Goal: Transaction & Acquisition: Purchase product/service

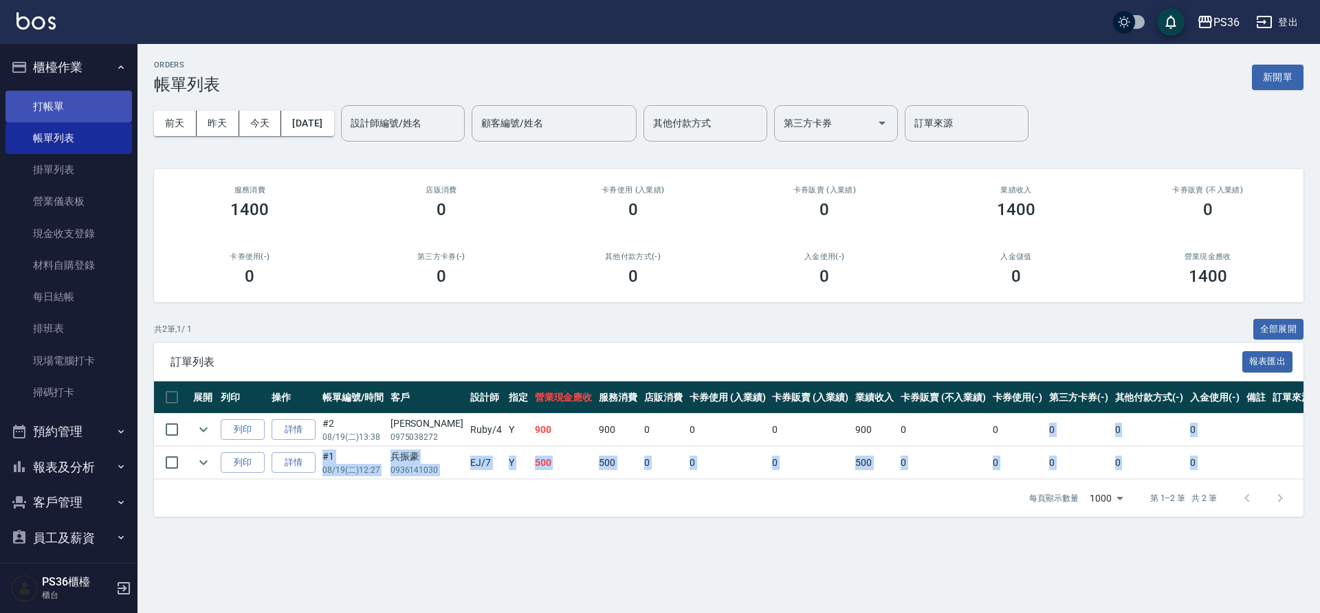
click at [60, 106] on link "打帳單" at bounding box center [69, 107] width 127 height 32
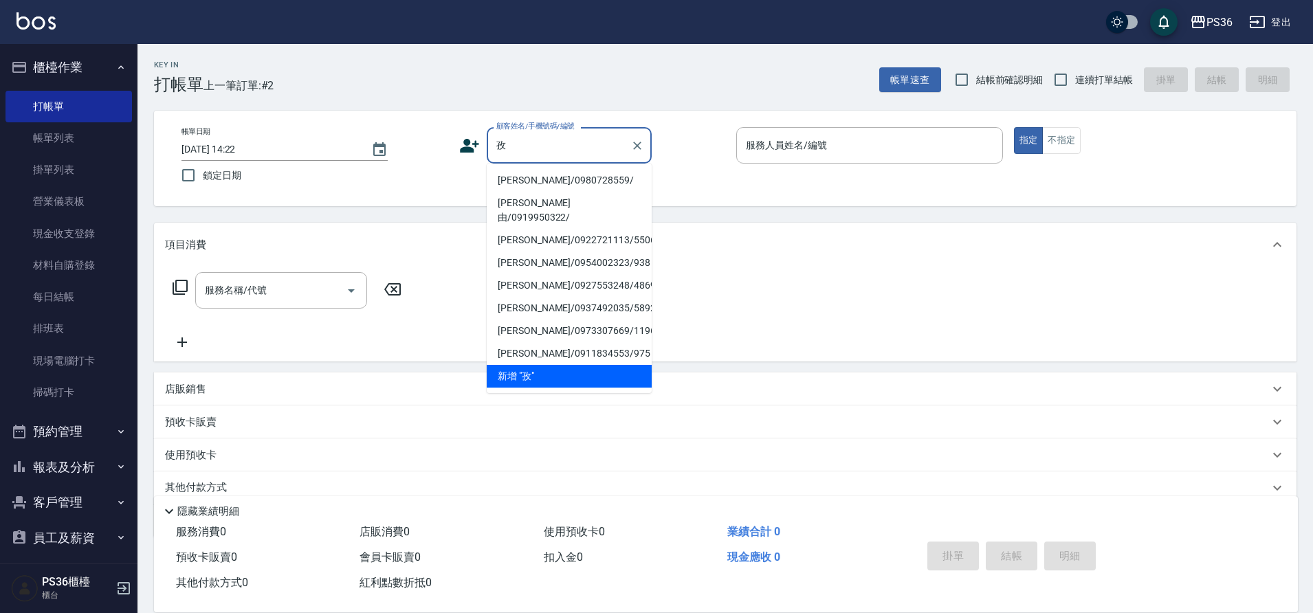
click at [501, 180] on li "[PERSON_NAME]/0980728559/" at bounding box center [569, 180] width 165 height 23
type input "[PERSON_NAME]/0980728559/"
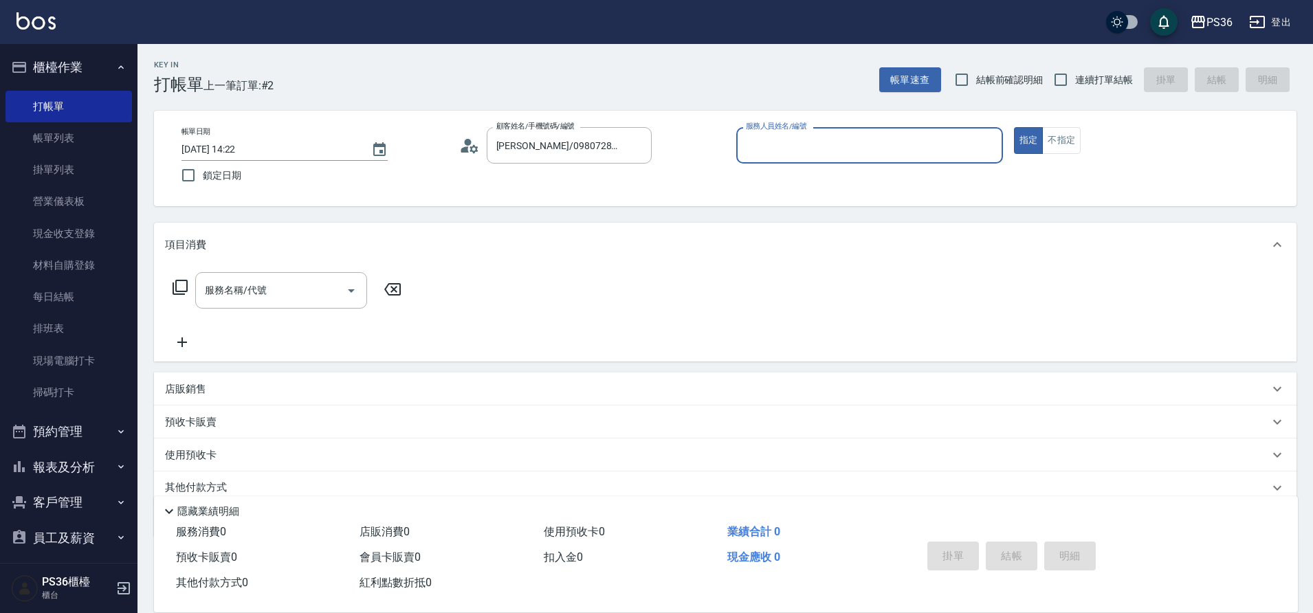
type input "小樂-0"
click at [188, 293] on div "服務名稱/代號 服務名稱/代號" at bounding box center [287, 290] width 245 height 36
click at [187, 292] on icon at bounding box center [180, 287] width 15 height 15
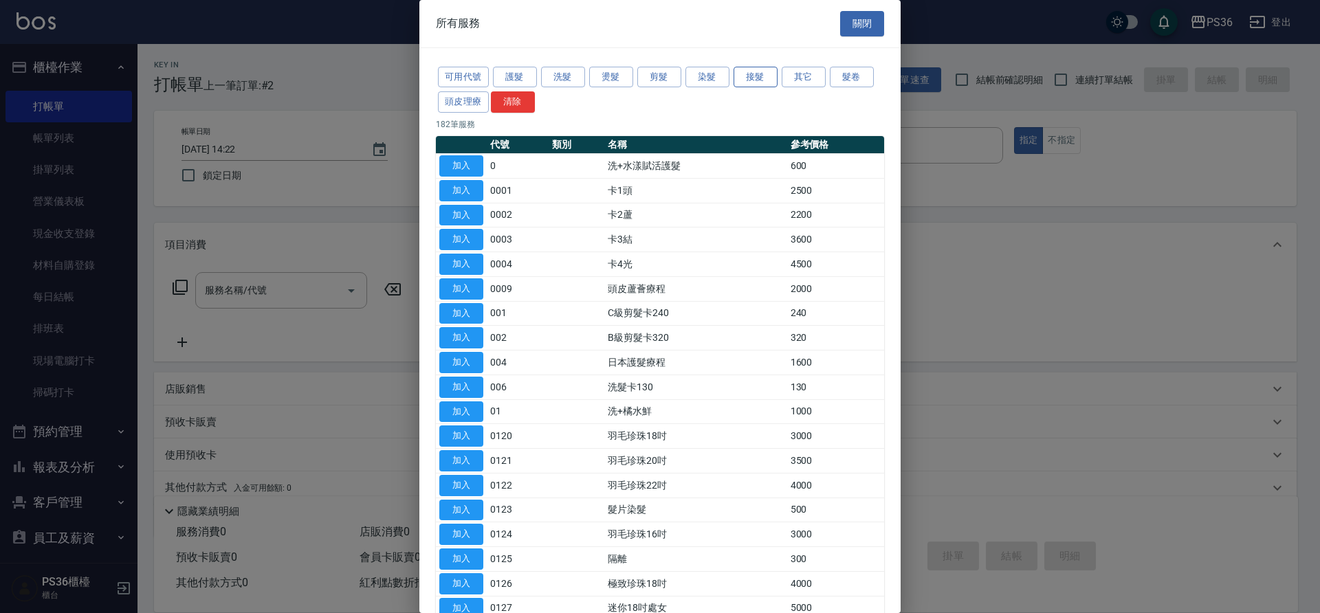
click at [766, 83] on button "接髮" at bounding box center [756, 77] width 44 height 21
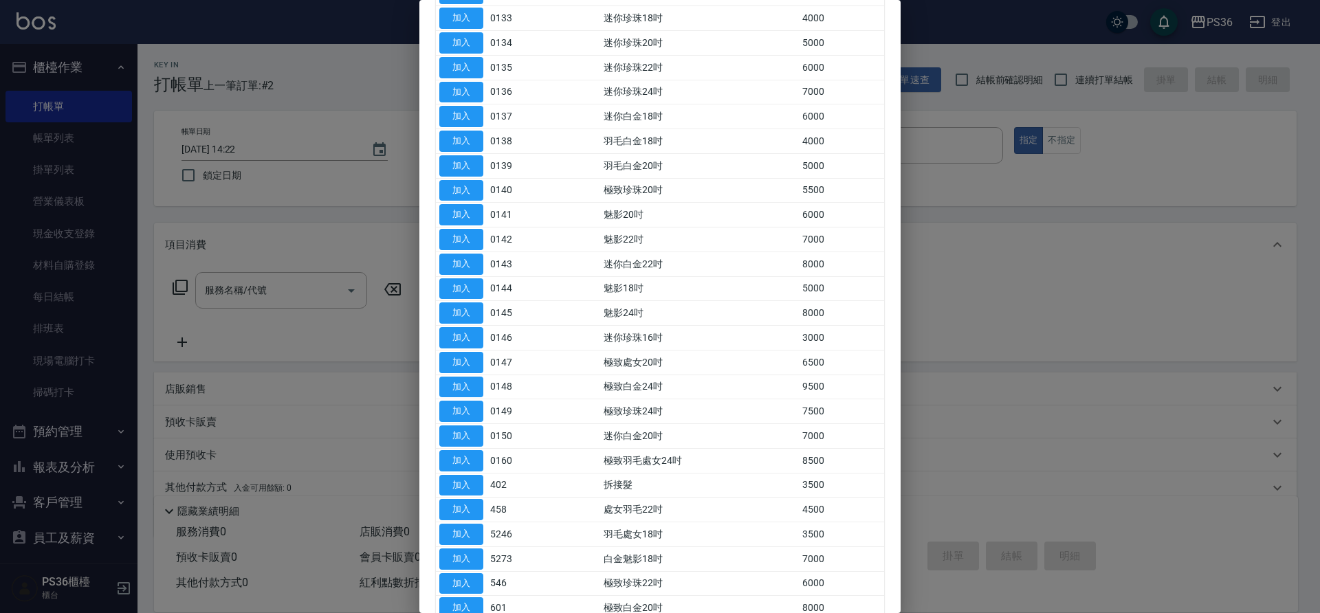
scroll to position [619, 0]
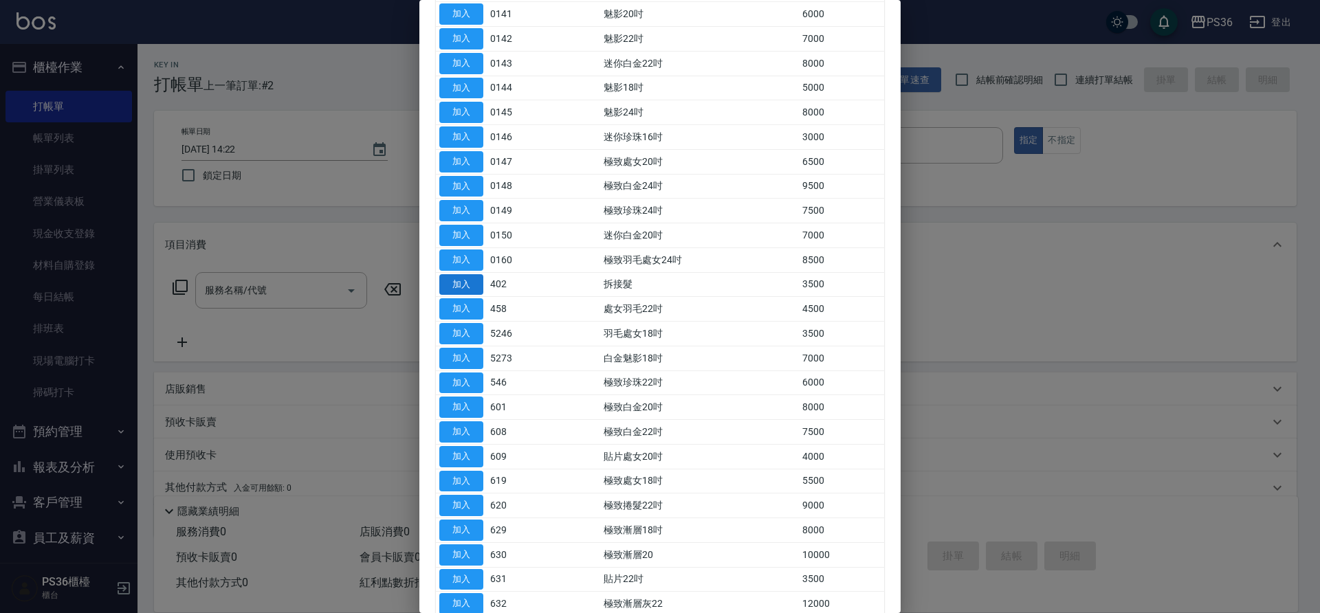
click at [453, 285] on button "加入" at bounding box center [461, 284] width 44 height 21
type input "拆接髮(402)"
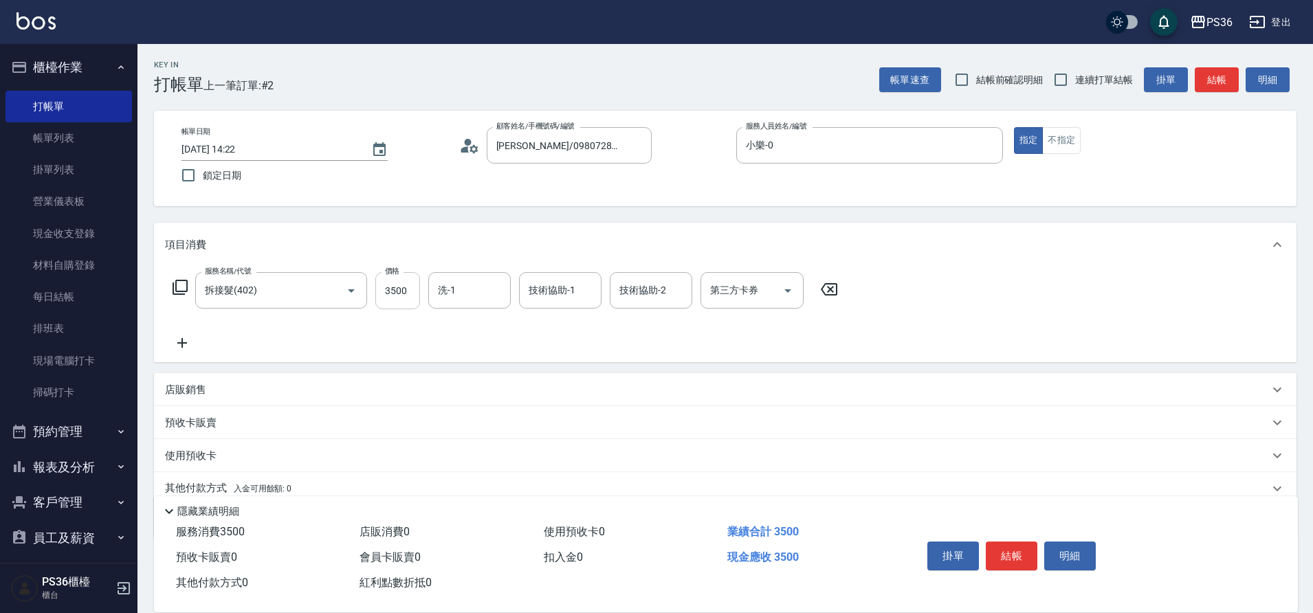
click at [387, 296] on input "3500" at bounding box center [397, 290] width 45 height 37
type input "1500"
click at [186, 283] on icon at bounding box center [180, 287] width 17 height 17
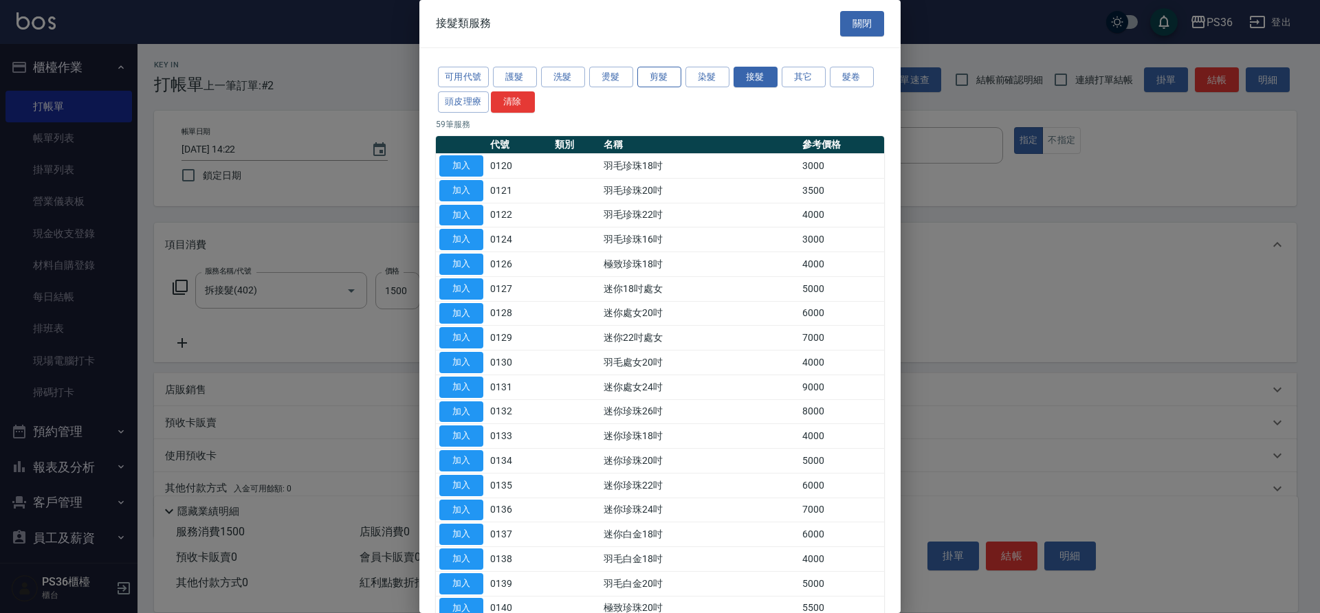
click at [670, 80] on button "剪髮" at bounding box center [659, 77] width 44 height 21
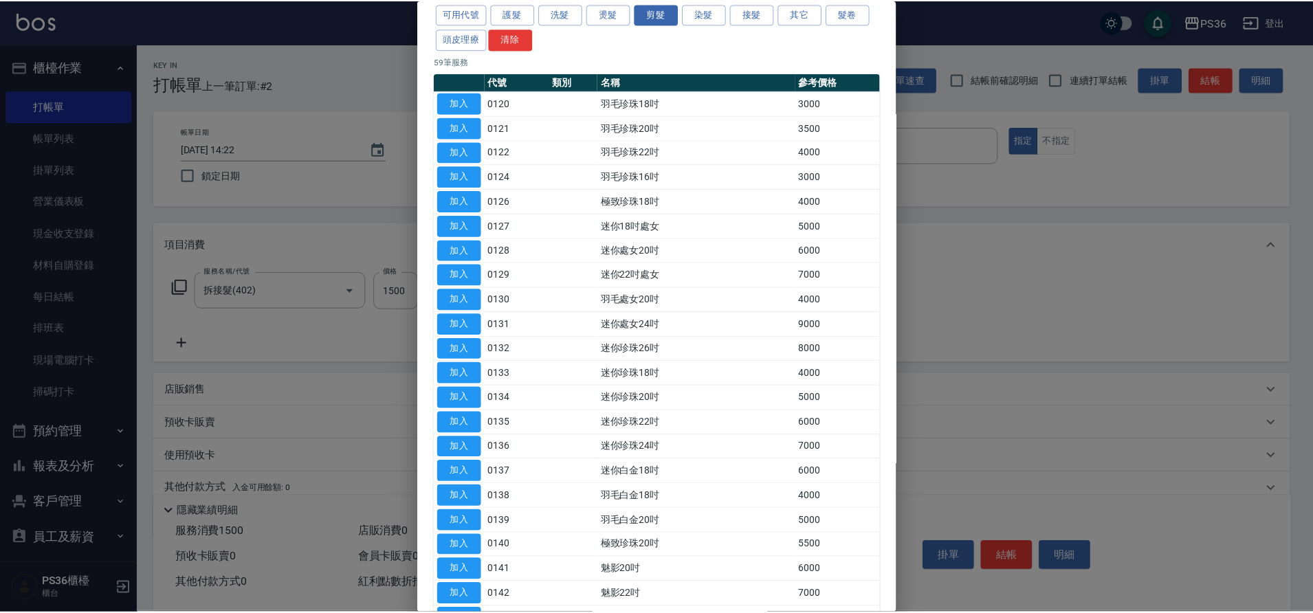
scroll to position [0, 0]
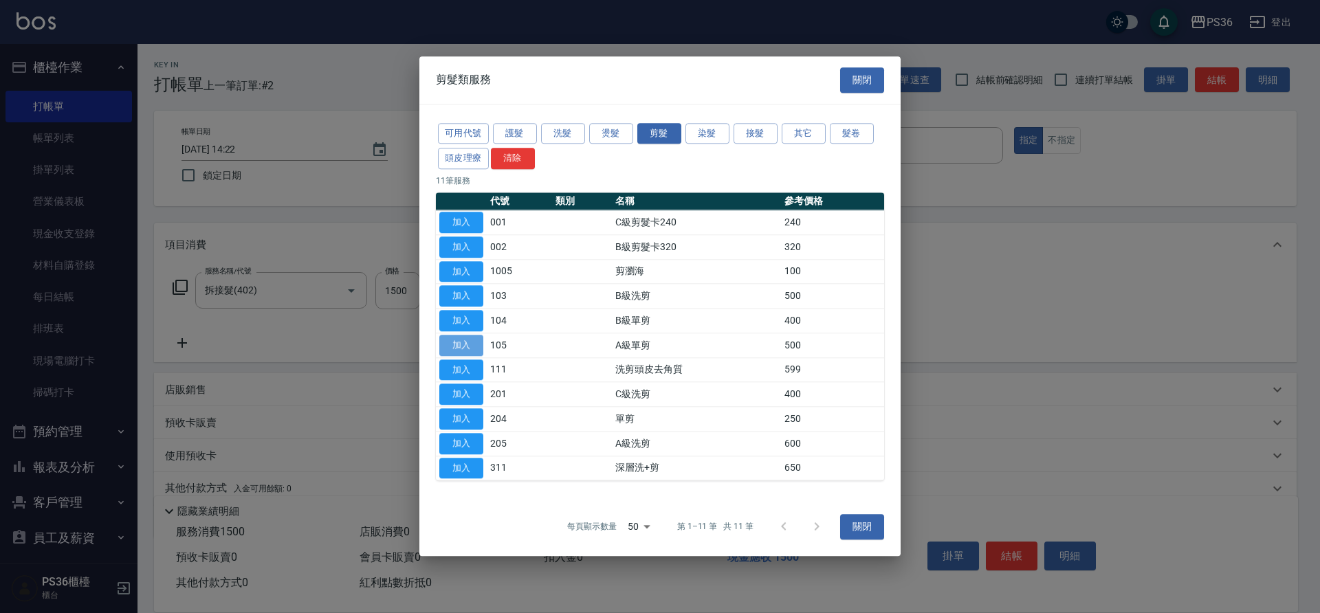
click at [461, 345] on button "加入" at bounding box center [461, 345] width 44 height 21
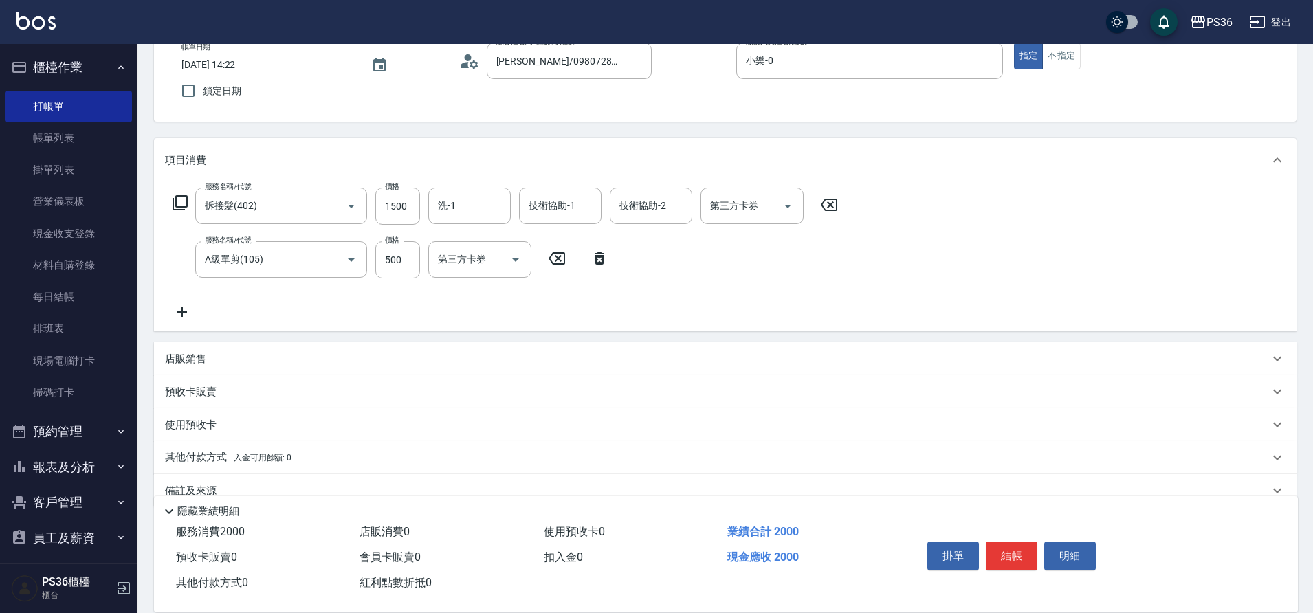
scroll to position [111, 0]
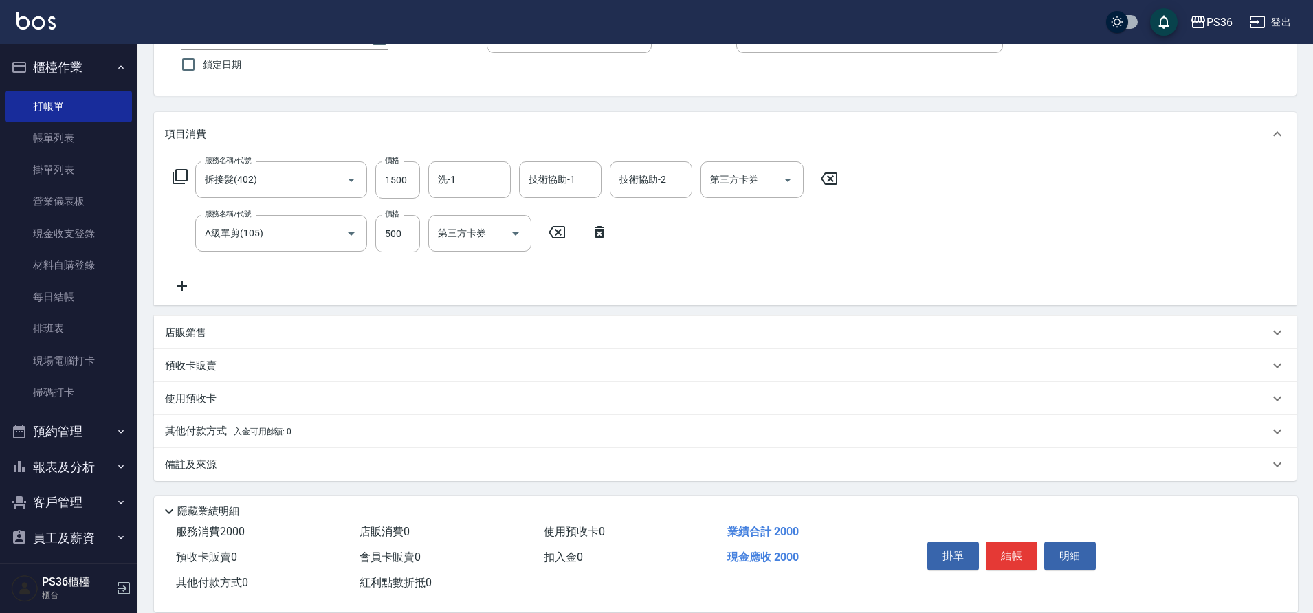
click at [214, 430] on p "其他付款方式 入金可用餘額: 0" at bounding box center [228, 431] width 127 height 15
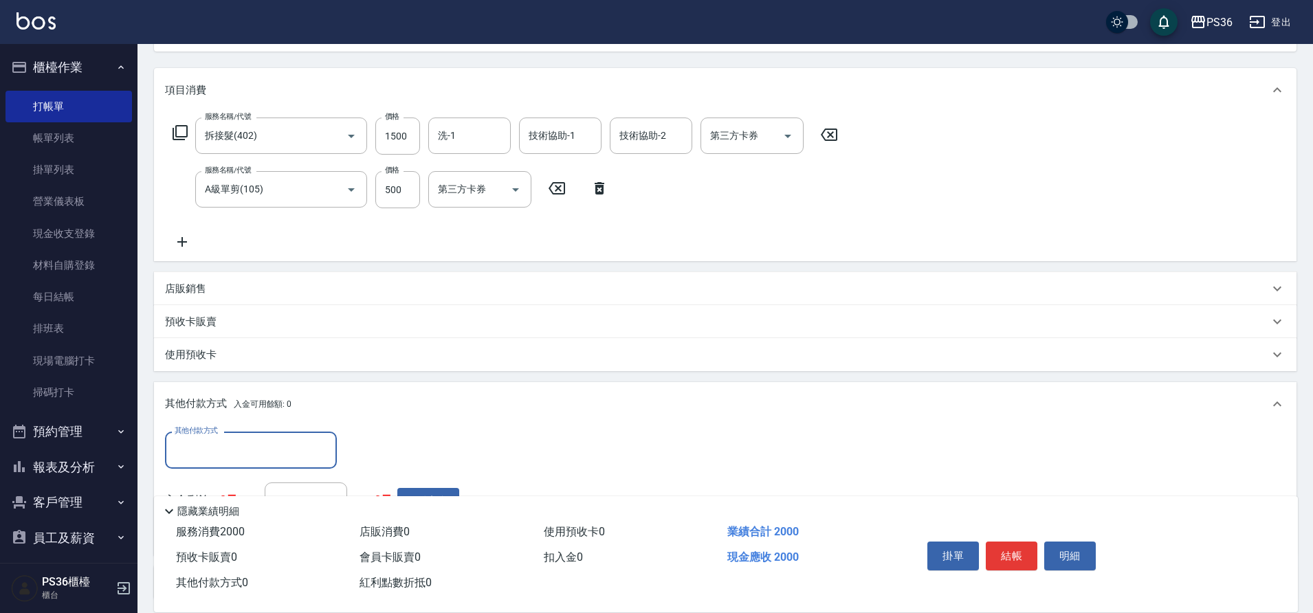
scroll to position [179, 0]
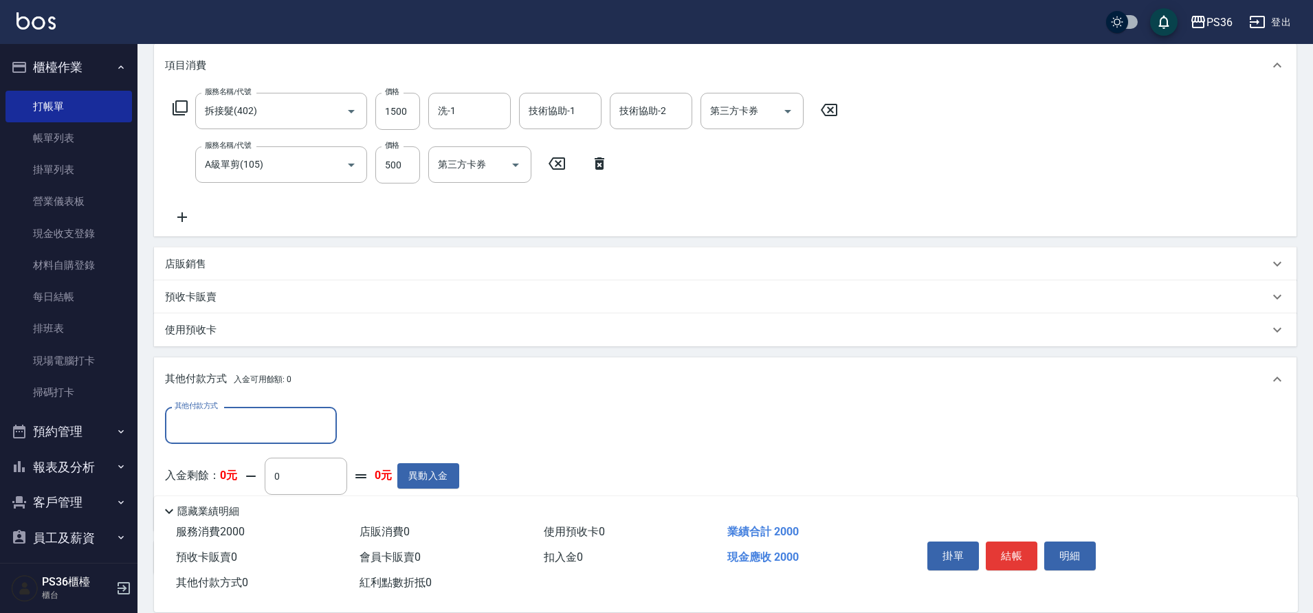
click at [232, 425] on input "其他付款方式" at bounding box center [251, 425] width 160 height 24
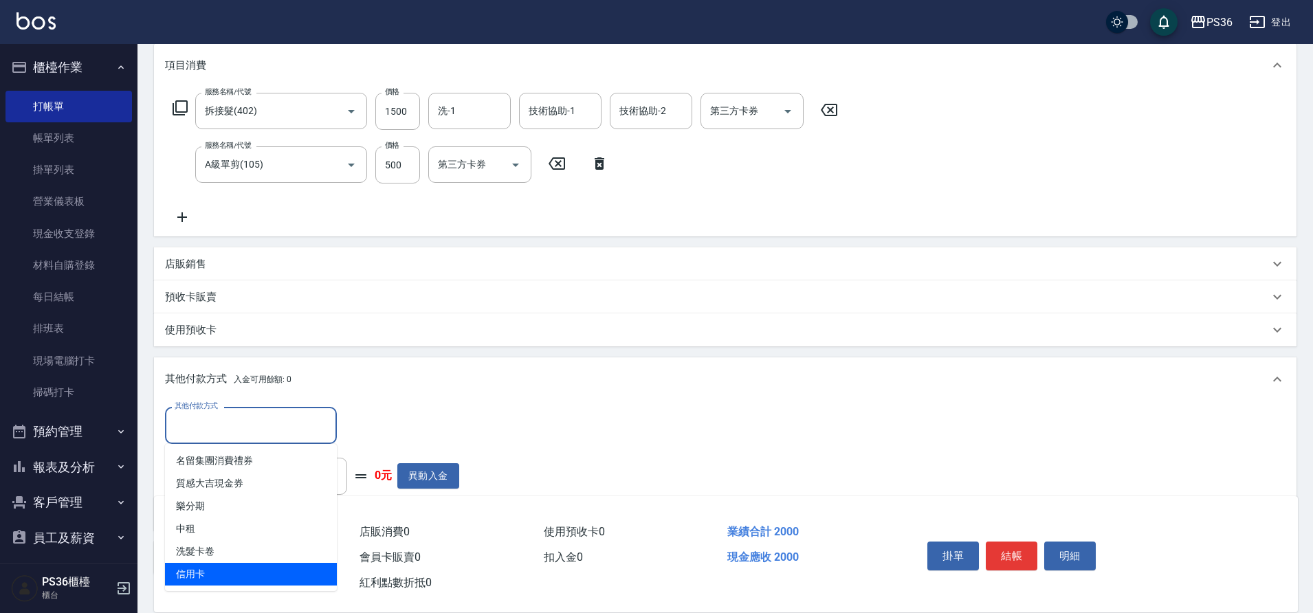
click at [237, 578] on span "信用卡" at bounding box center [251, 574] width 172 height 23
type input "信用卡"
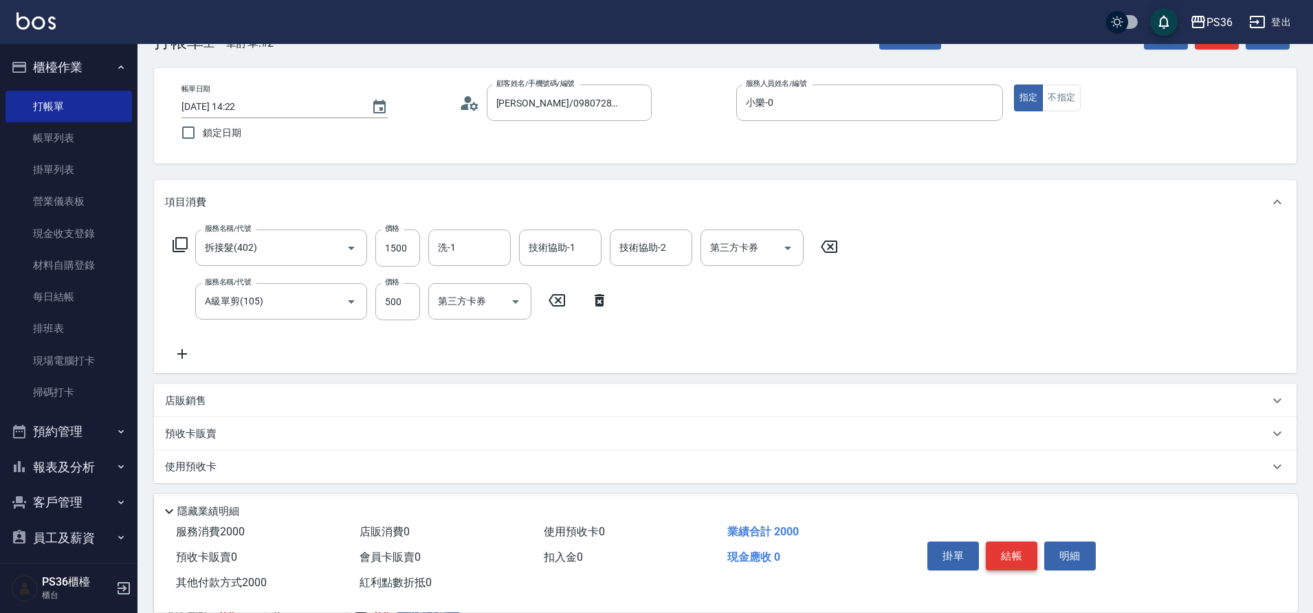
scroll to position [42, 0]
type input "2000"
click at [1005, 542] on button "結帳" at bounding box center [1012, 556] width 52 height 29
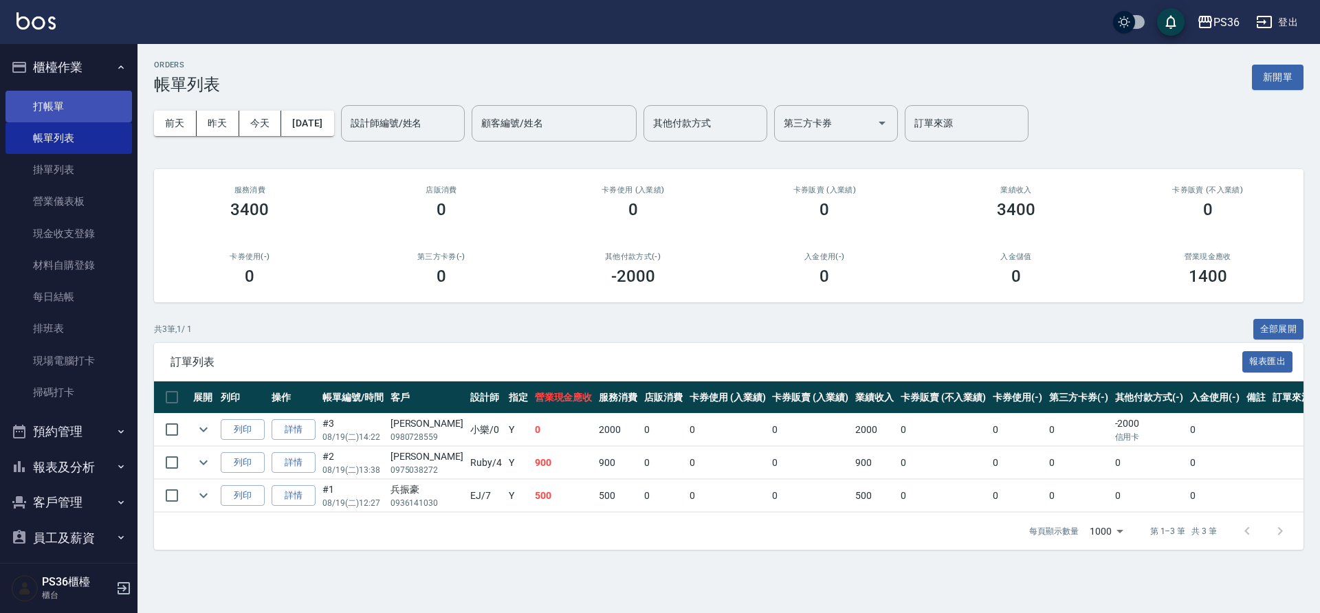
click at [96, 106] on link "打帳單" at bounding box center [69, 107] width 127 height 32
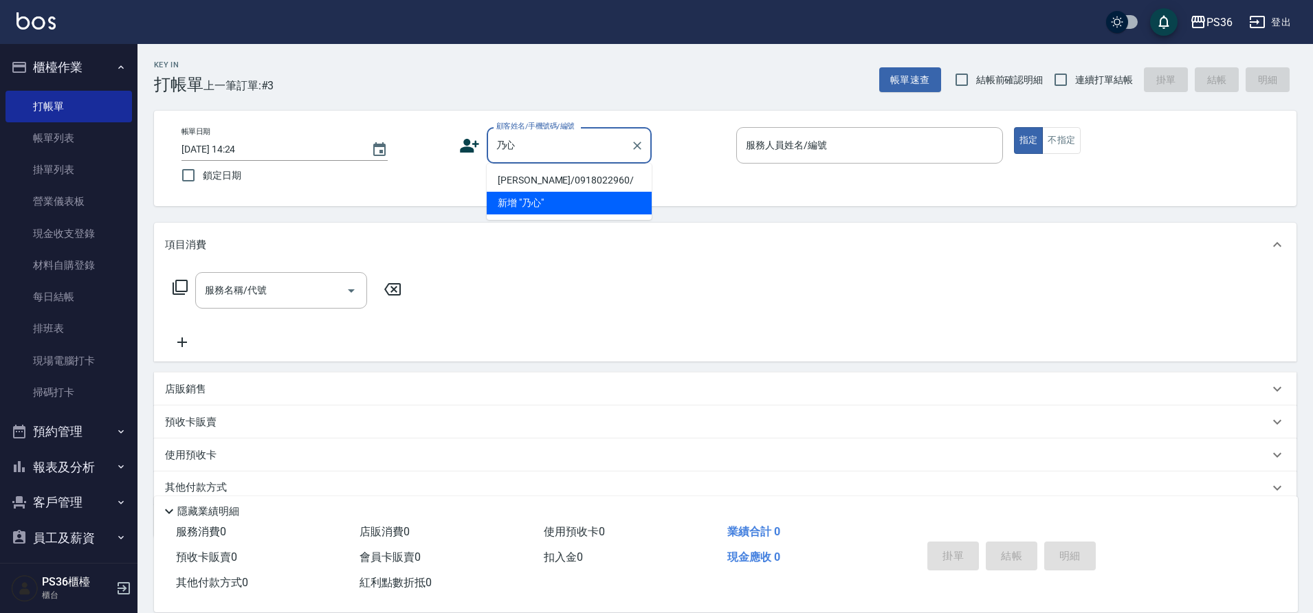
drag, startPoint x: 513, startPoint y: 183, endPoint x: 467, endPoint y: 212, distance: 54.4
click at [513, 183] on li "[PERSON_NAME]/0918022960/" at bounding box center [569, 180] width 165 height 23
type input "[PERSON_NAME]/0918022960/"
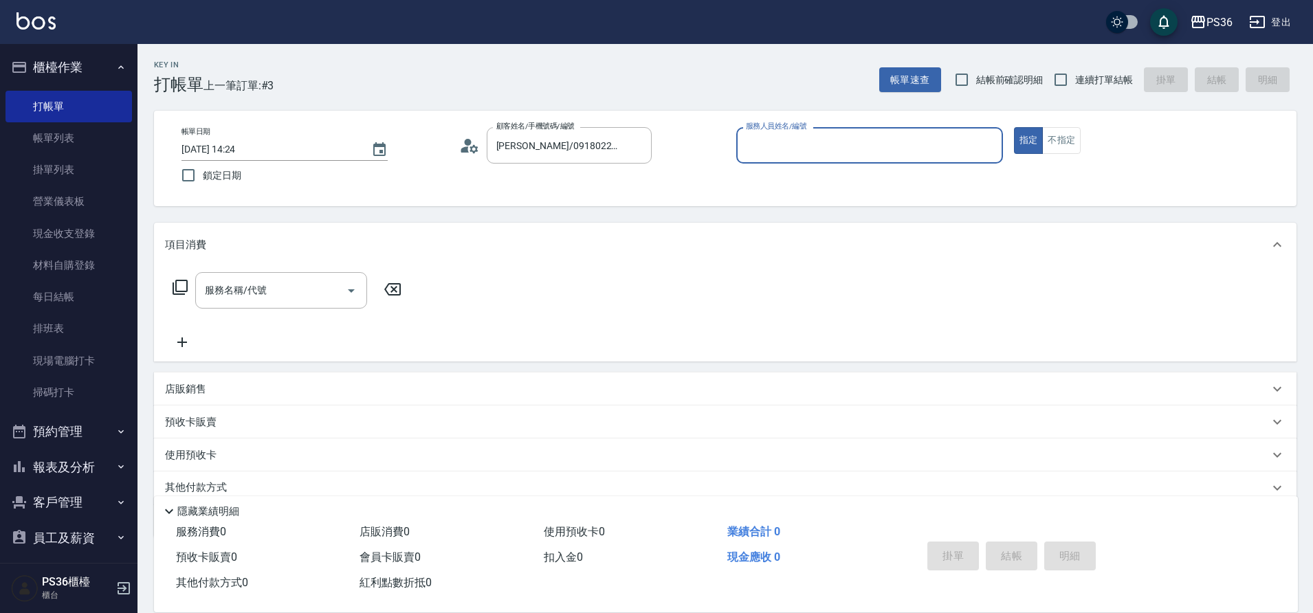
type input "小樂-0"
click at [173, 291] on icon at bounding box center [180, 287] width 15 height 15
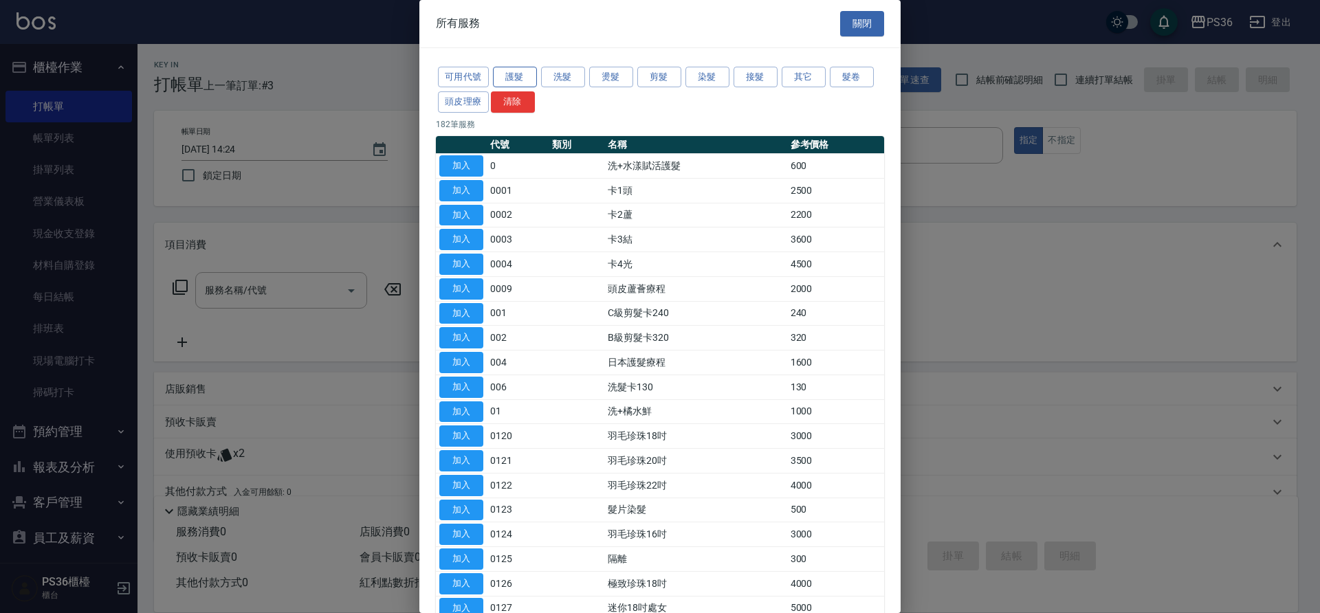
click at [521, 83] on button "護髮" at bounding box center [515, 77] width 44 height 21
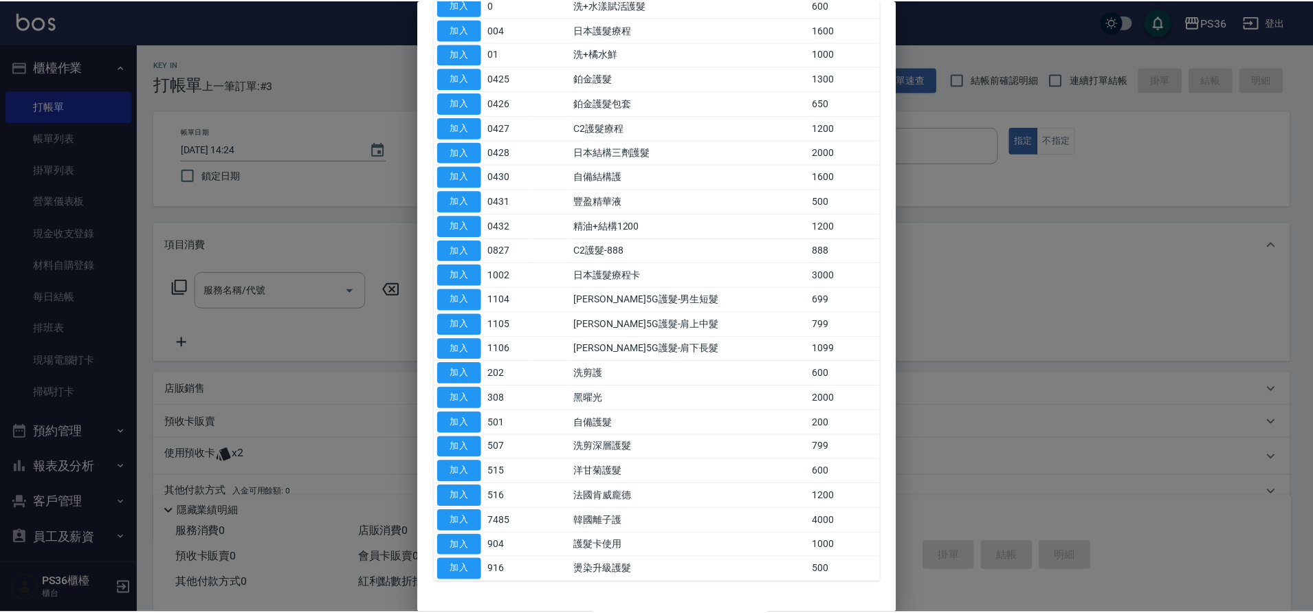
scroll to position [69, 0]
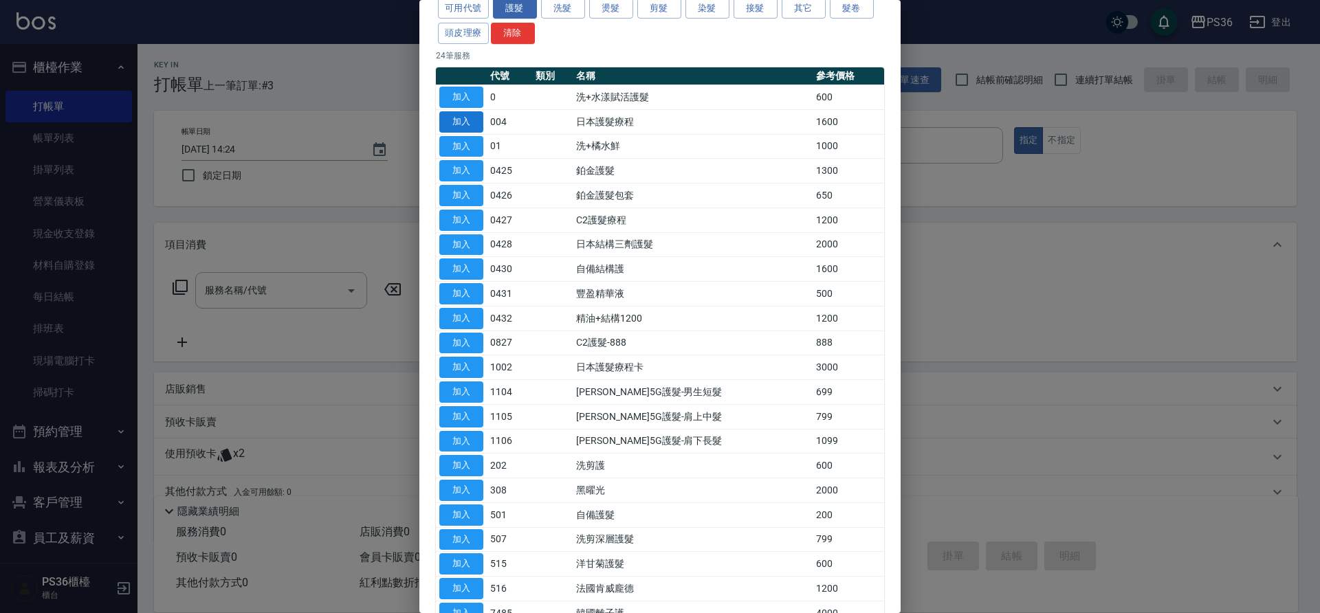
click at [464, 124] on button "加入" at bounding box center [461, 121] width 44 height 21
type input "日本護髮療程(004)"
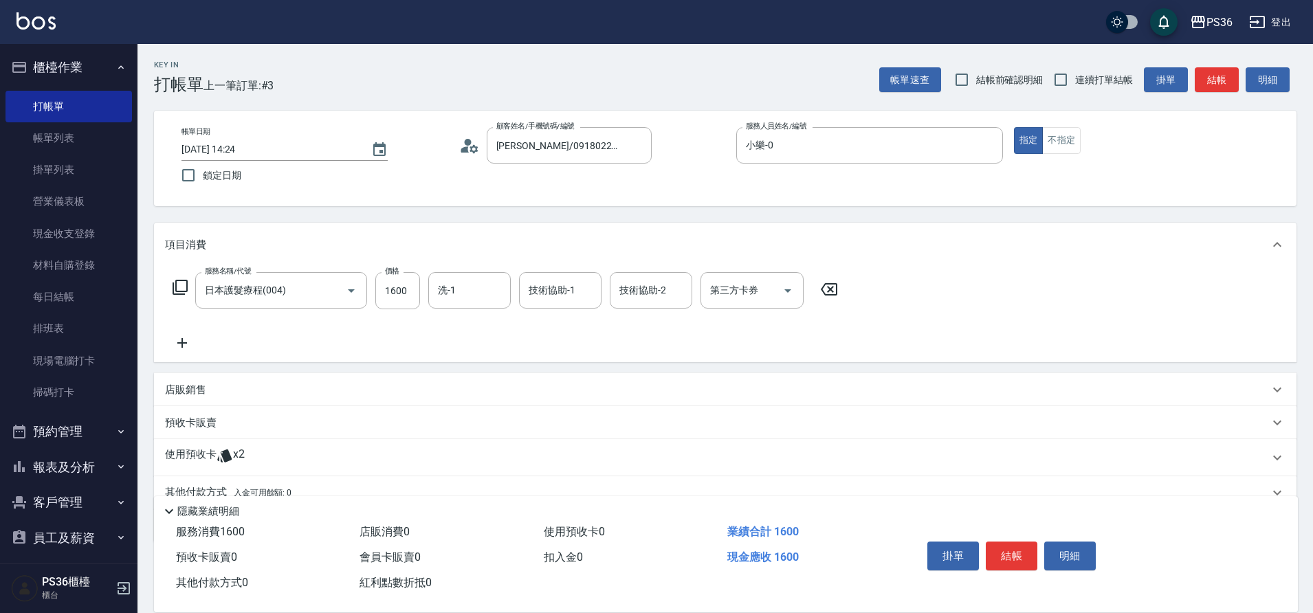
click at [180, 278] on div "服務名稱/代號 日本護髮療程(004) 服務名稱/代號 價格 1600 價格 洗-1 洗-1 技術協助-1 技術協助-1 技術協助-2 技術協助-2 第三方卡…" at bounding box center [506, 290] width 682 height 37
click at [183, 294] on icon at bounding box center [180, 287] width 17 height 17
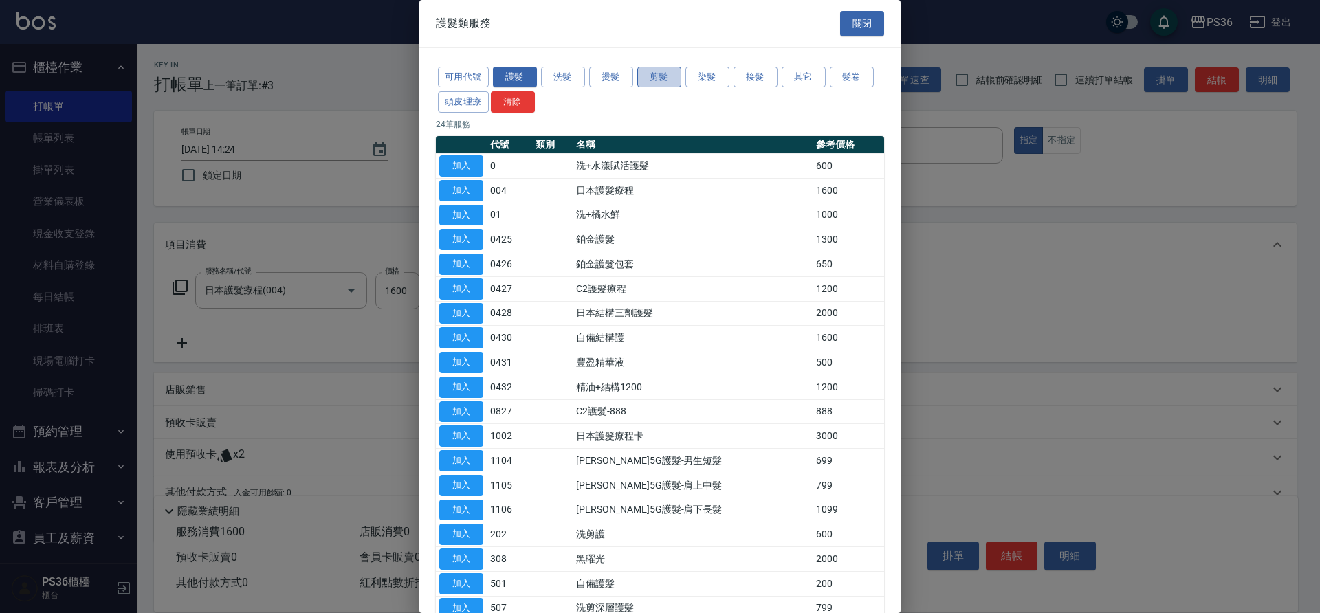
click at [662, 74] on button "剪髮" at bounding box center [659, 77] width 44 height 21
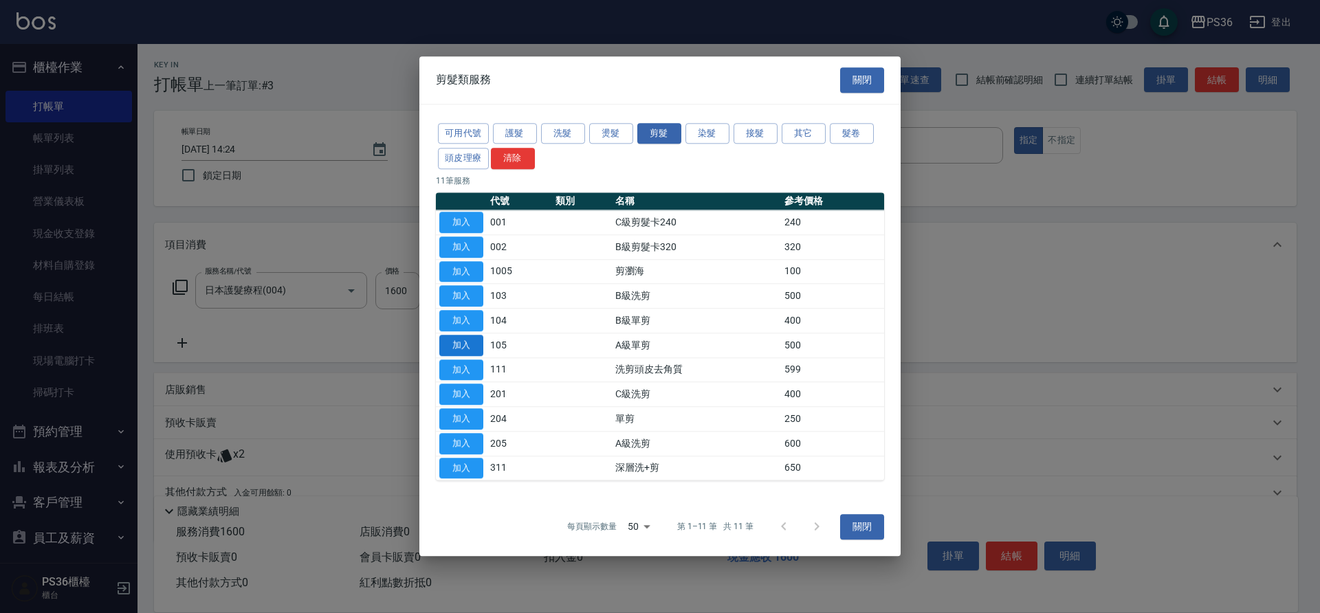
click at [472, 351] on button "加入" at bounding box center [461, 345] width 44 height 21
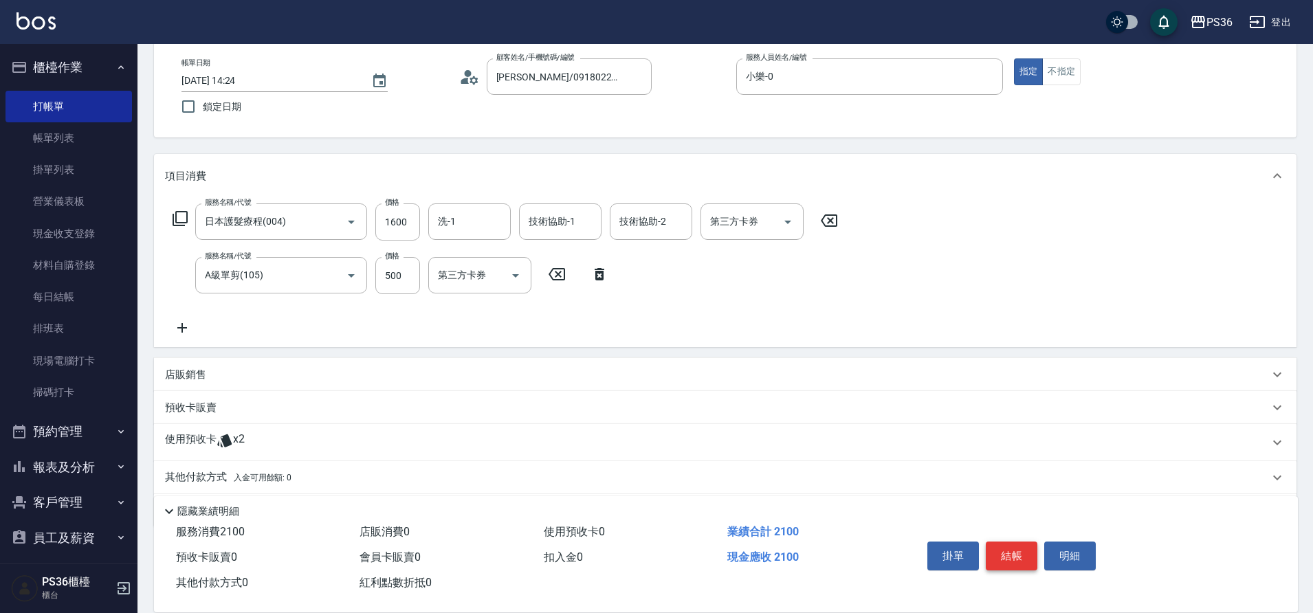
click at [1016, 554] on button "結帳" at bounding box center [1012, 556] width 52 height 29
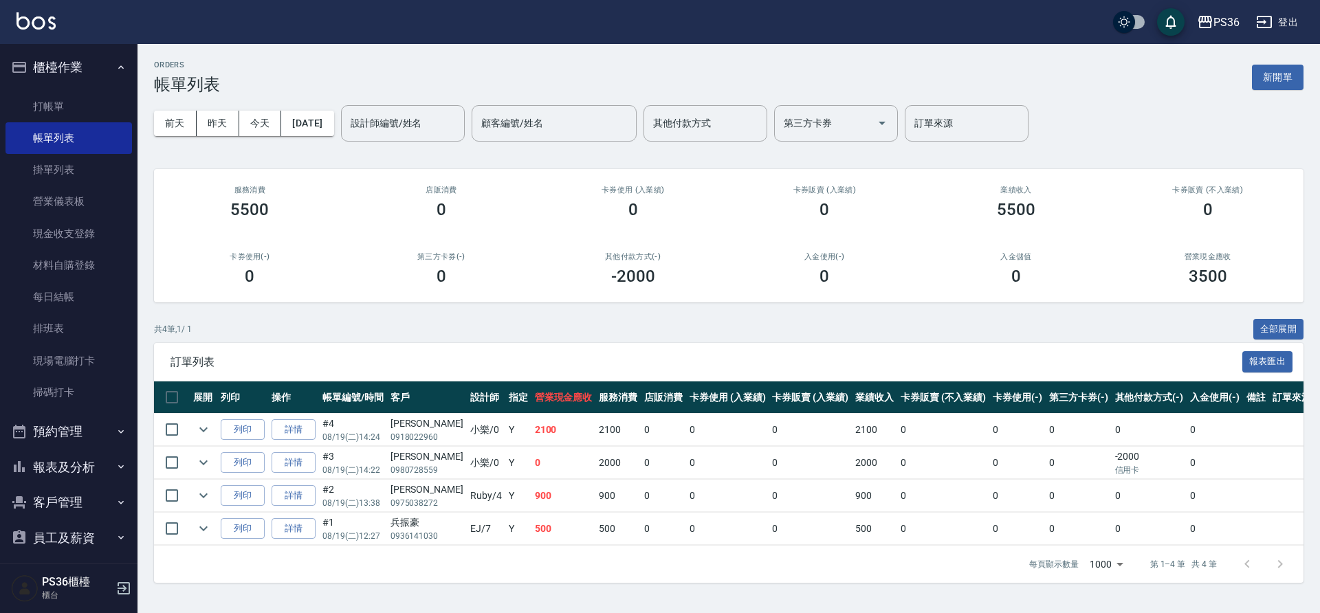
click at [416, 126] on div "設計師編號/姓名 設計師編號/姓名" at bounding box center [403, 123] width 124 height 36
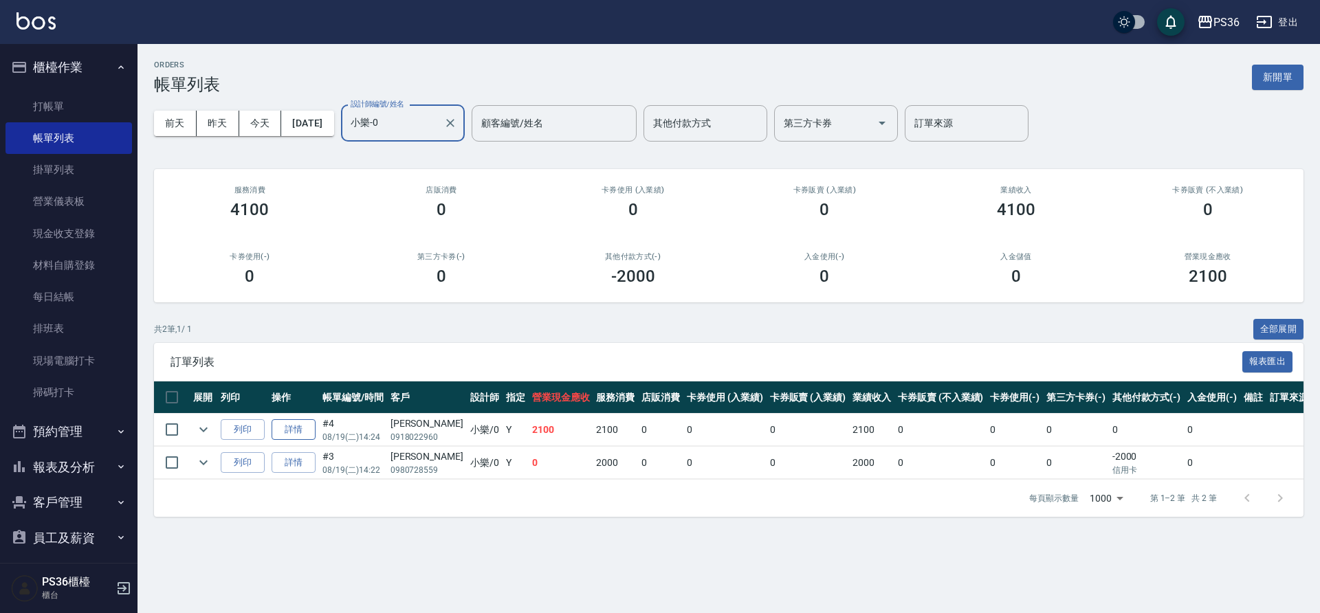
type input "小樂-0"
click at [304, 428] on link "詳情" at bounding box center [294, 429] width 44 height 21
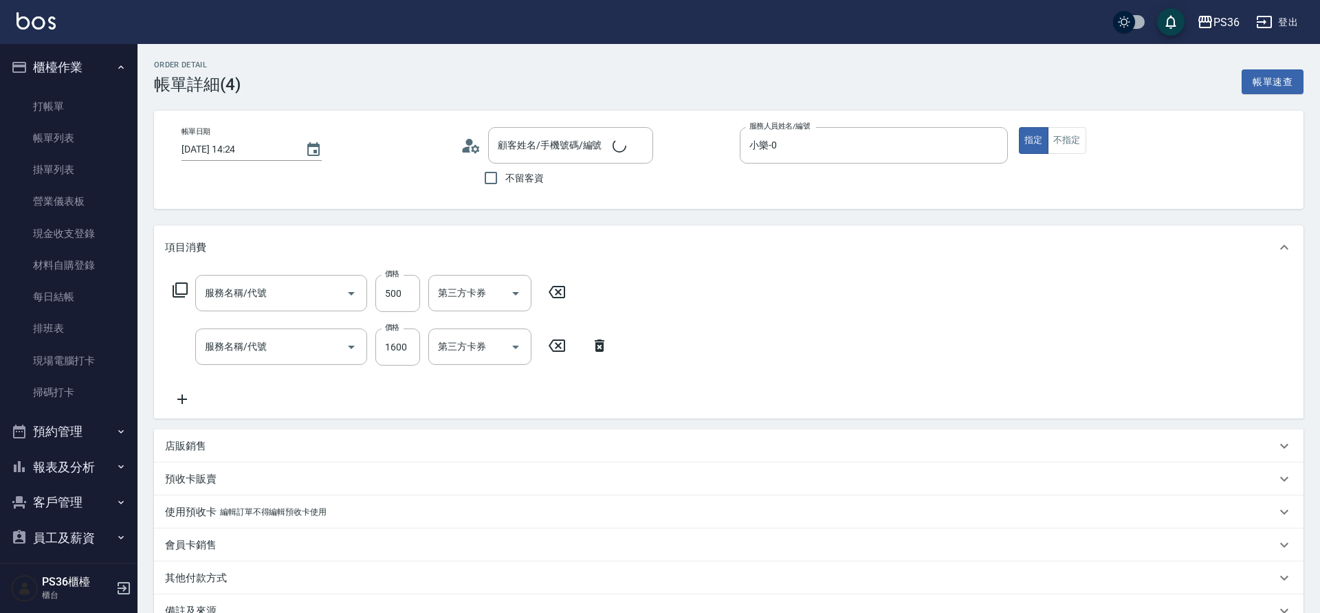
type input "[DATE] 14:24"
type input "小樂-0"
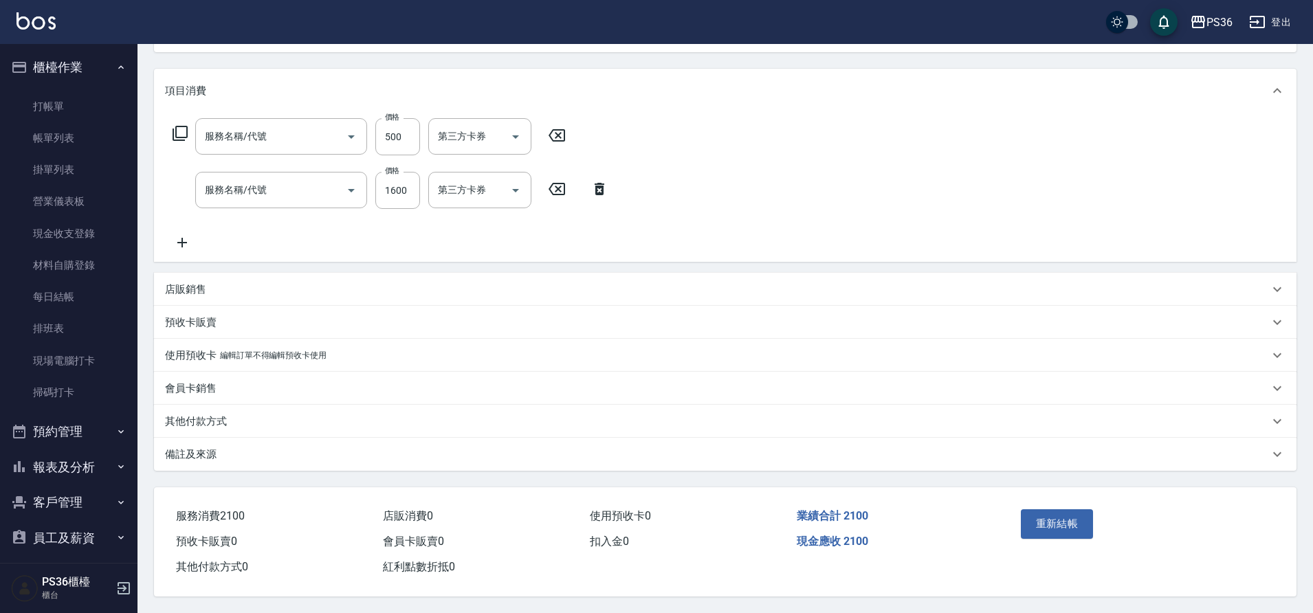
type input "A級單剪(105)"
type input "日本護髮療程(004)"
type input "[PERSON_NAME]/0918022960/"
click at [195, 292] on div "店販銷售" at bounding box center [725, 289] width 1143 height 33
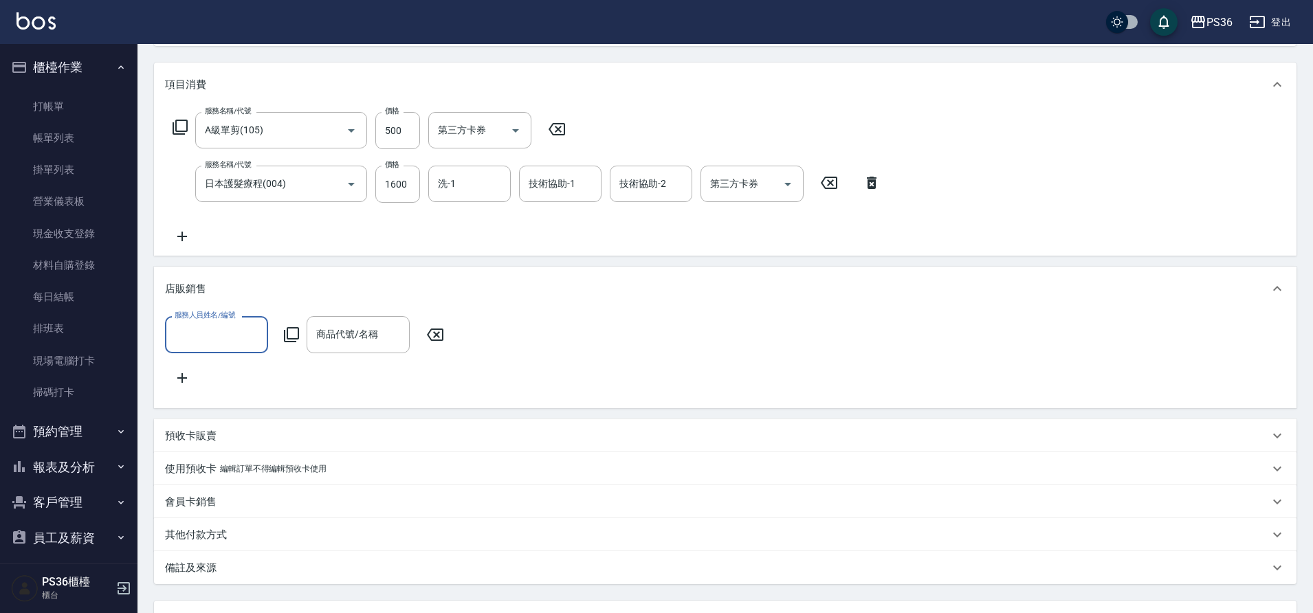
scroll to position [0, 0]
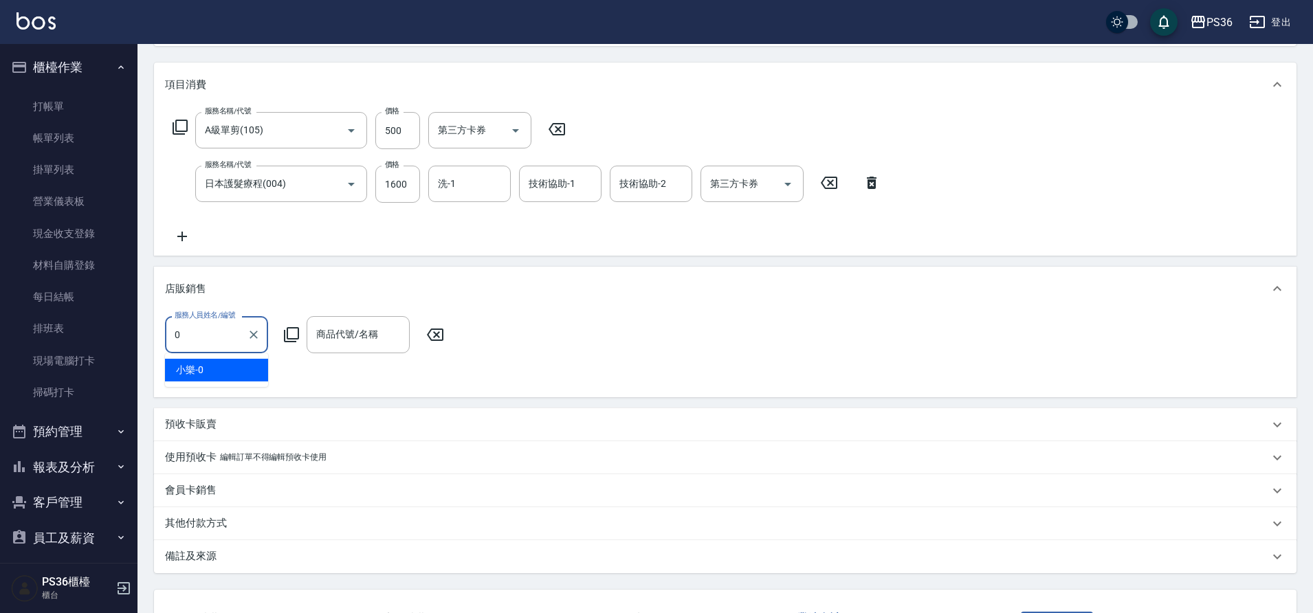
type input "小樂-0"
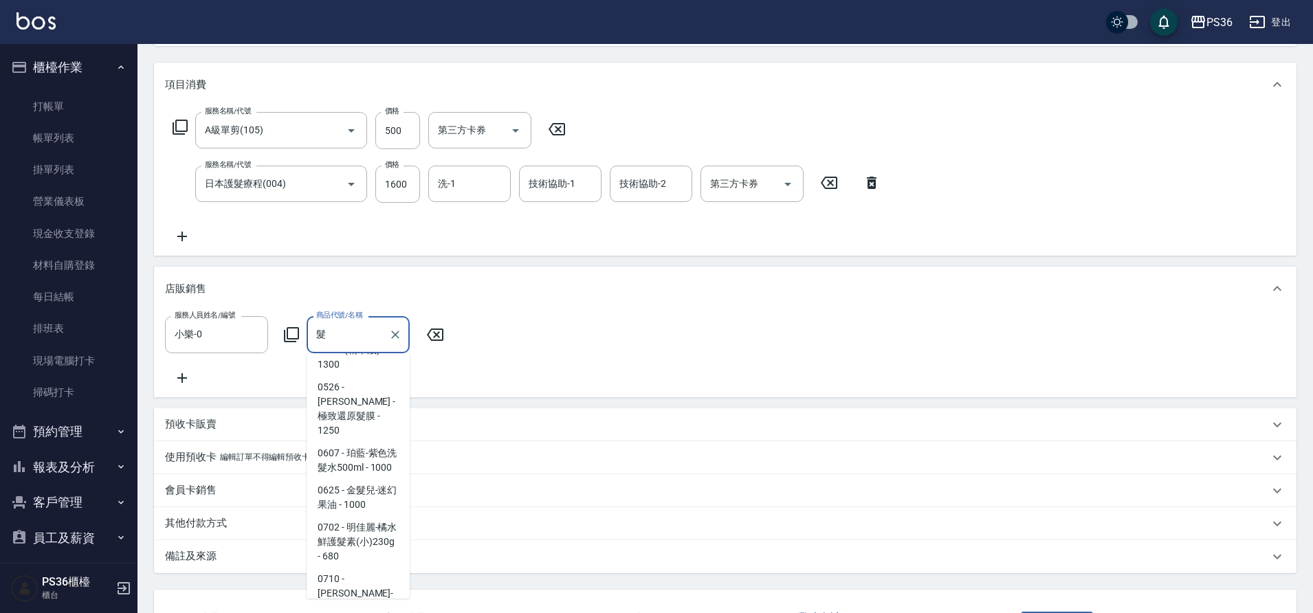
scroll to position [1032, 0]
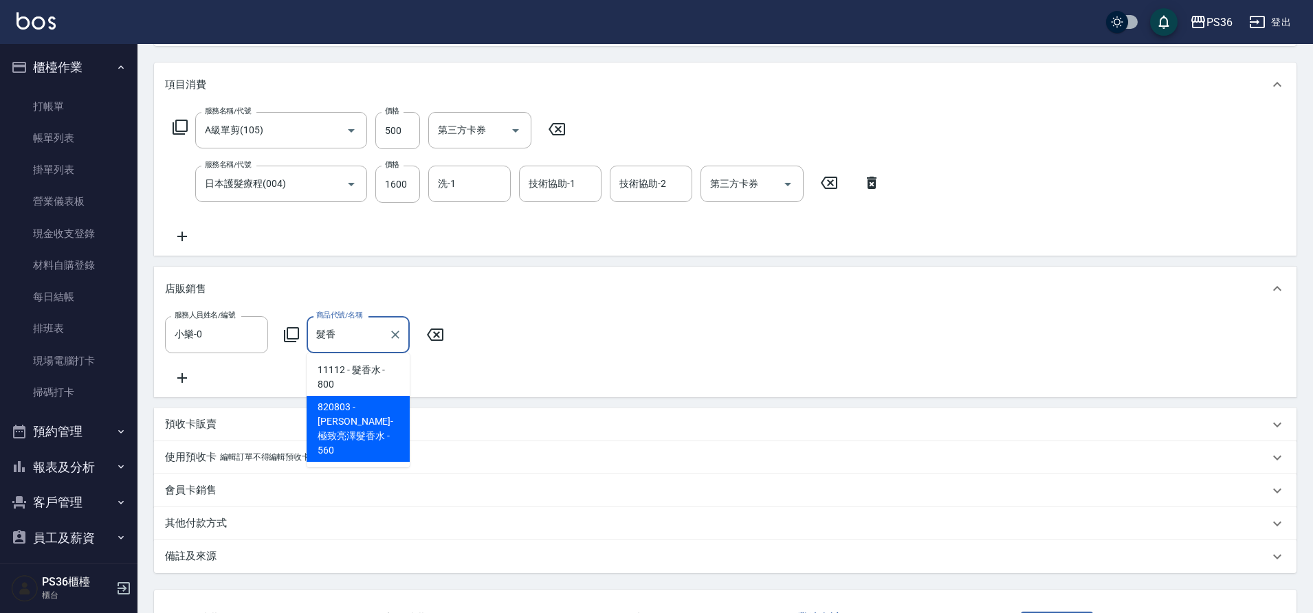
drag, startPoint x: 382, startPoint y: 417, endPoint x: 391, endPoint y: 411, distance: 10.5
click at [382, 417] on span "820803 - [PERSON_NAME]-極致亮澤髮香水 - 560" at bounding box center [358, 429] width 103 height 66
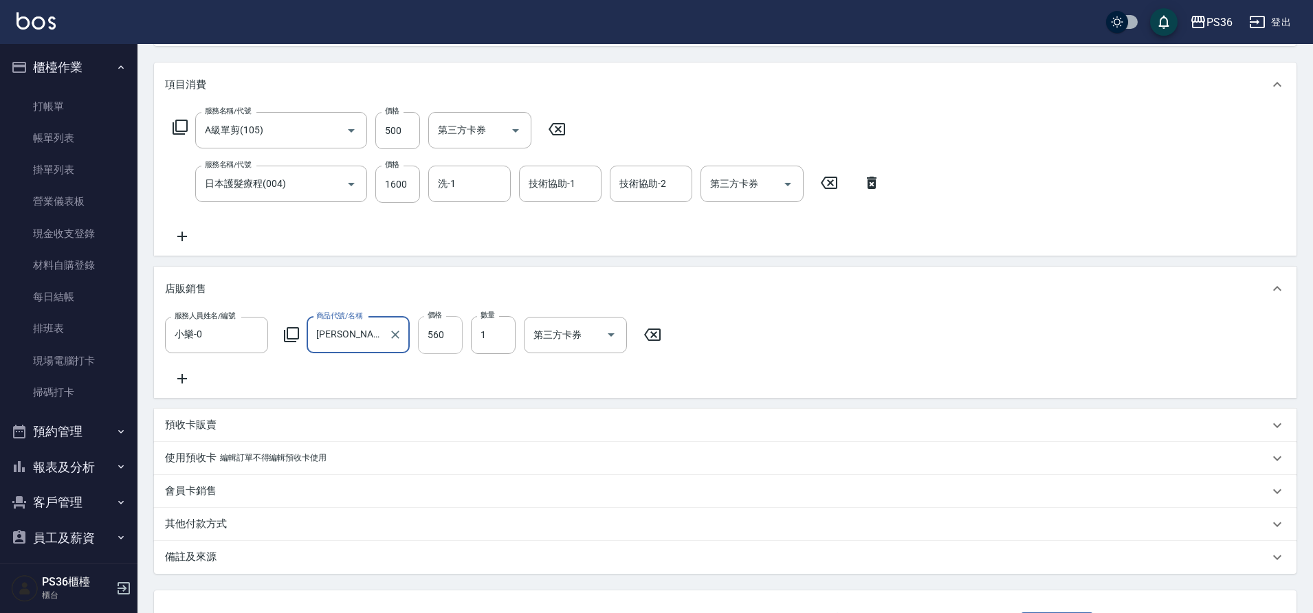
type input "[PERSON_NAME]-極致亮澤髮香水"
click at [457, 340] on input "560" at bounding box center [440, 334] width 45 height 37
type input "392"
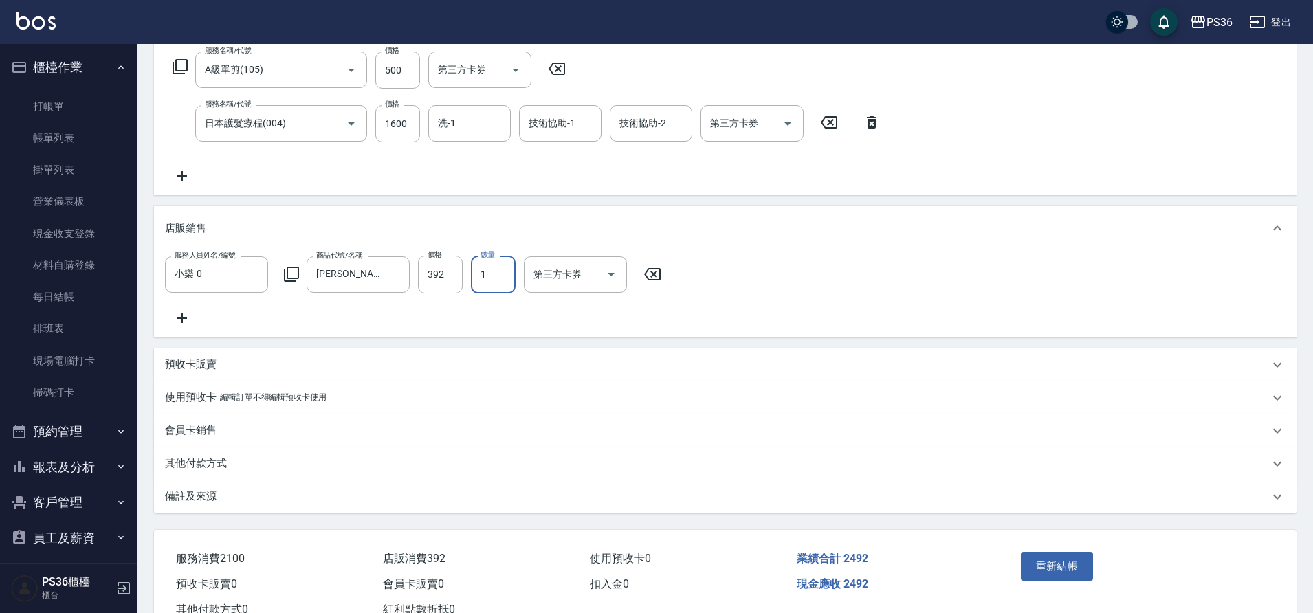
scroll to position [284, 0]
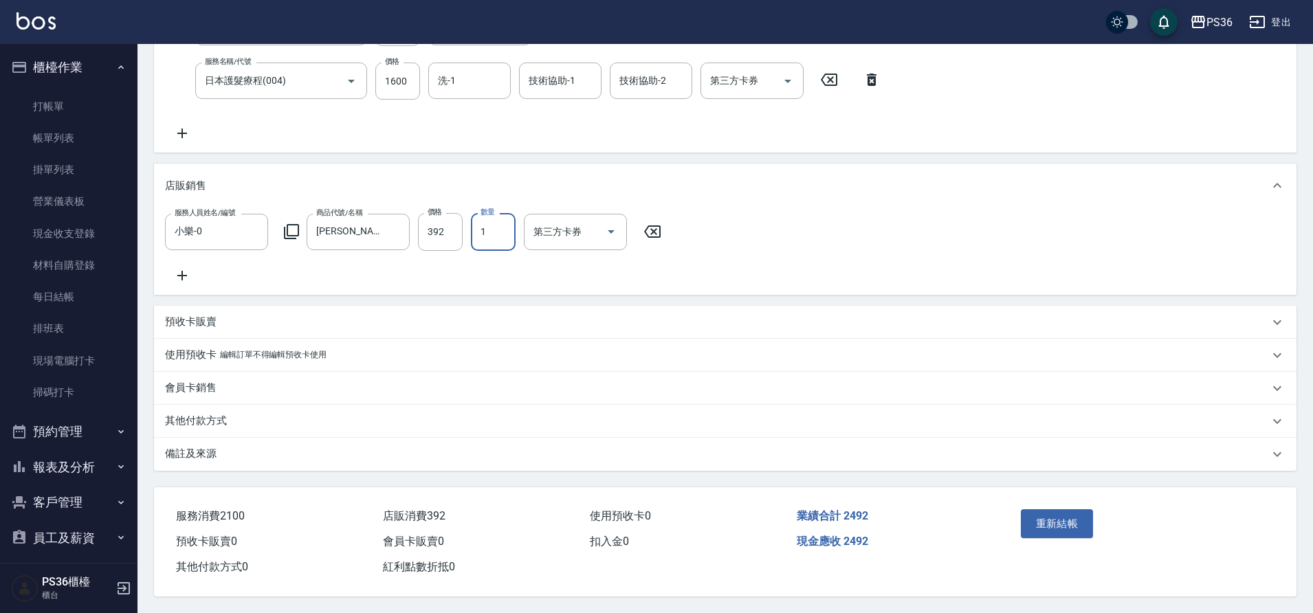
click at [224, 406] on div "其他付款方式" at bounding box center [725, 421] width 1143 height 33
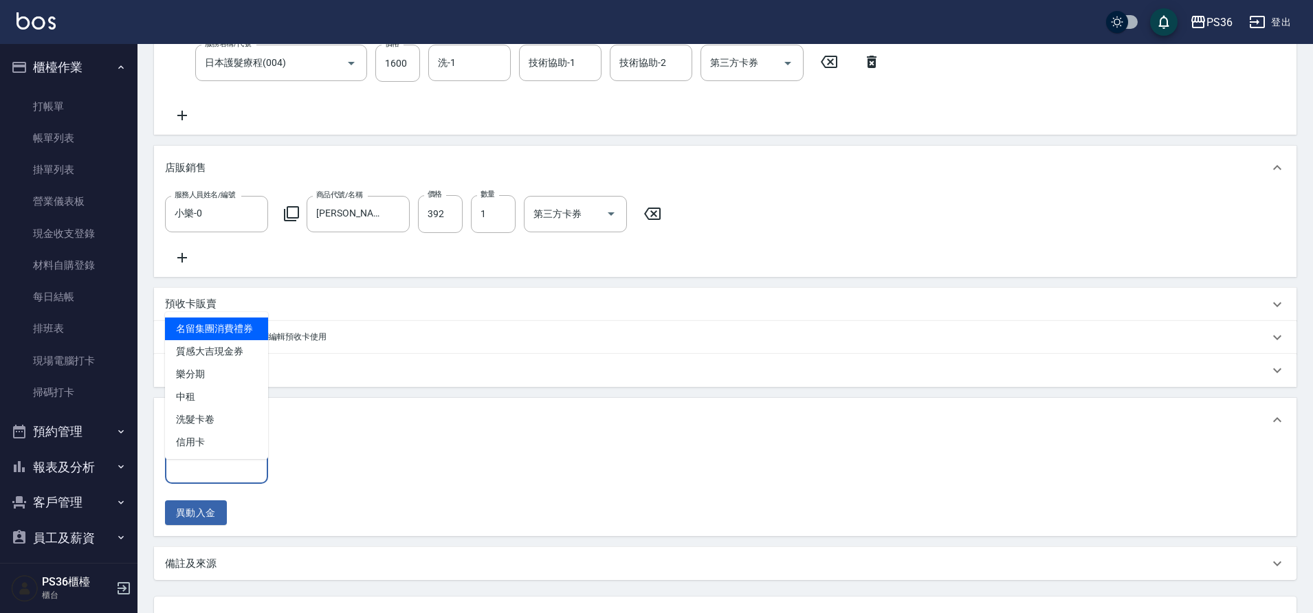
click at [215, 472] on input "其他付款方式" at bounding box center [216, 466] width 91 height 24
click at [220, 438] on span "信用卡" at bounding box center [216, 442] width 103 height 23
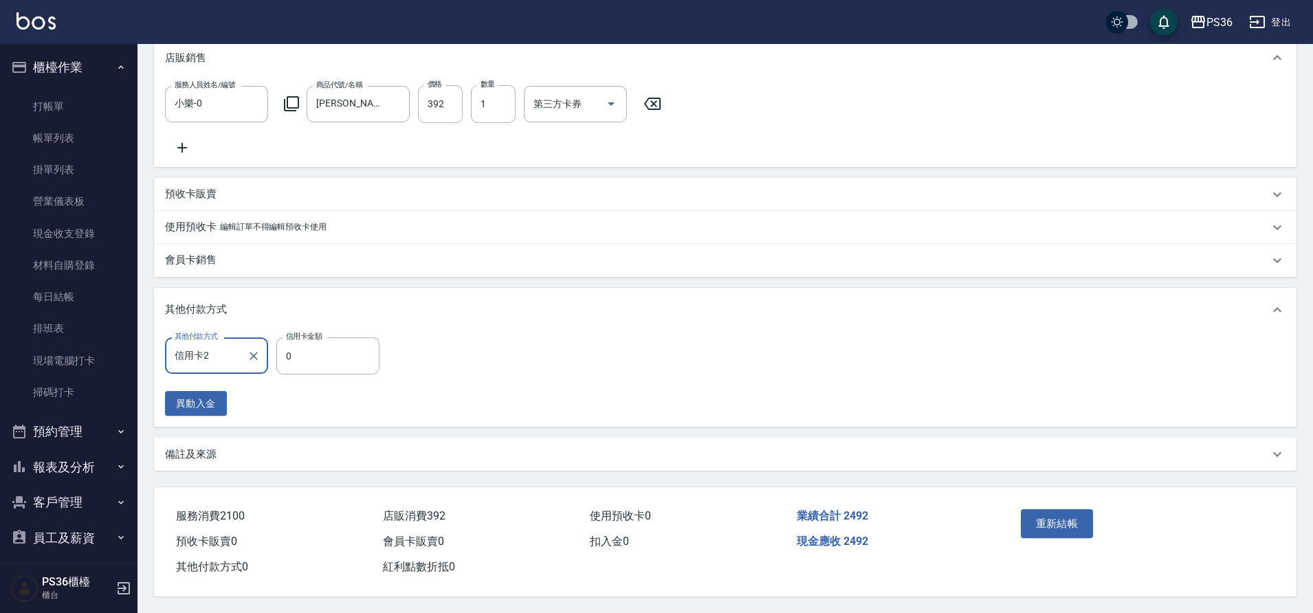
scroll to position [412, 0]
type input "信用卡"
click at [321, 345] on input "0" at bounding box center [327, 356] width 103 height 37
type input "2492"
click at [1073, 518] on button "重新結帳" at bounding box center [1057, 524] width 73 height 29
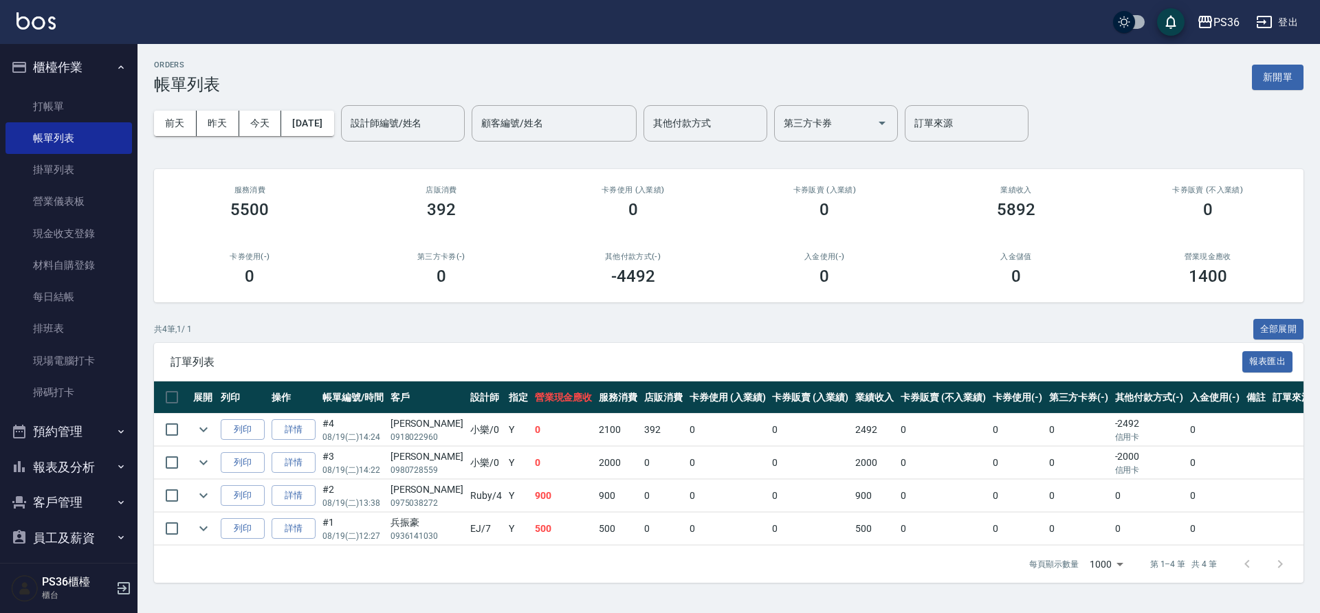
click at [30, 88] on ul "打帳單 帳單列表 掛單列表 營業儀表板 現金收支登錄 材料自購登錄 每日結帳 排班表 現場電腦打卡 掃碼打卡" at bounding box center [69, 249] width 127 height 329
click at [34, 93] on link "打帳單" at bounding box center [69, 107] width 127 height 32
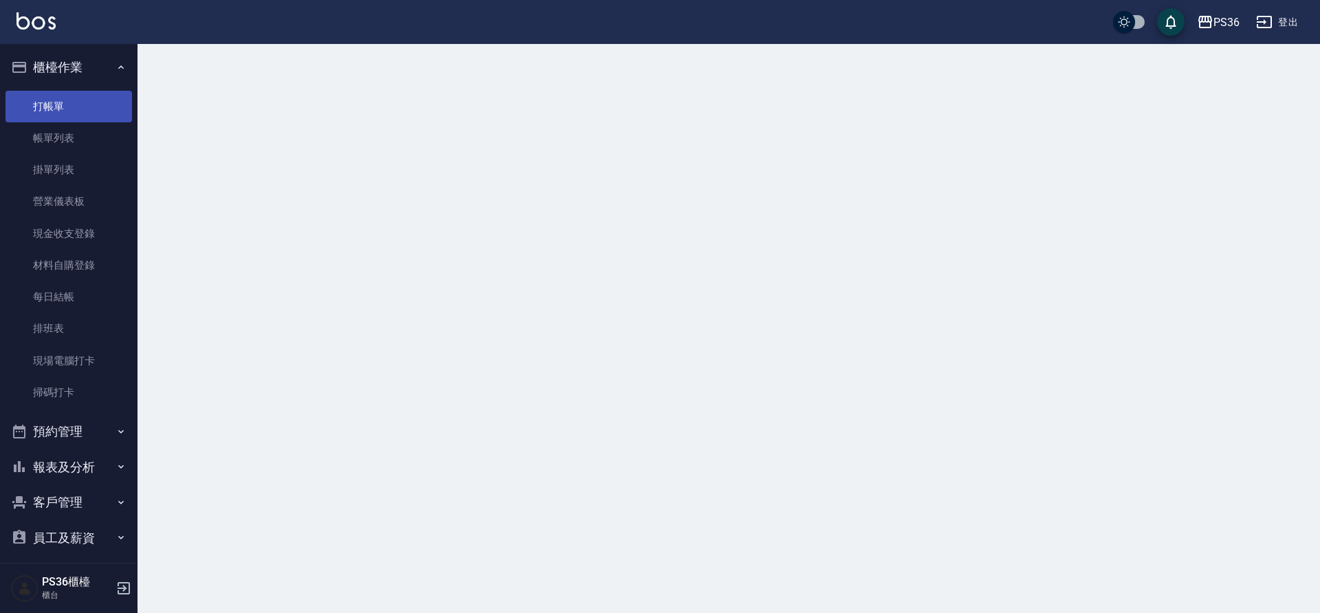
click at [39, 98] on link "打帳單" at bounding box center [69, 107] width 127 height 32
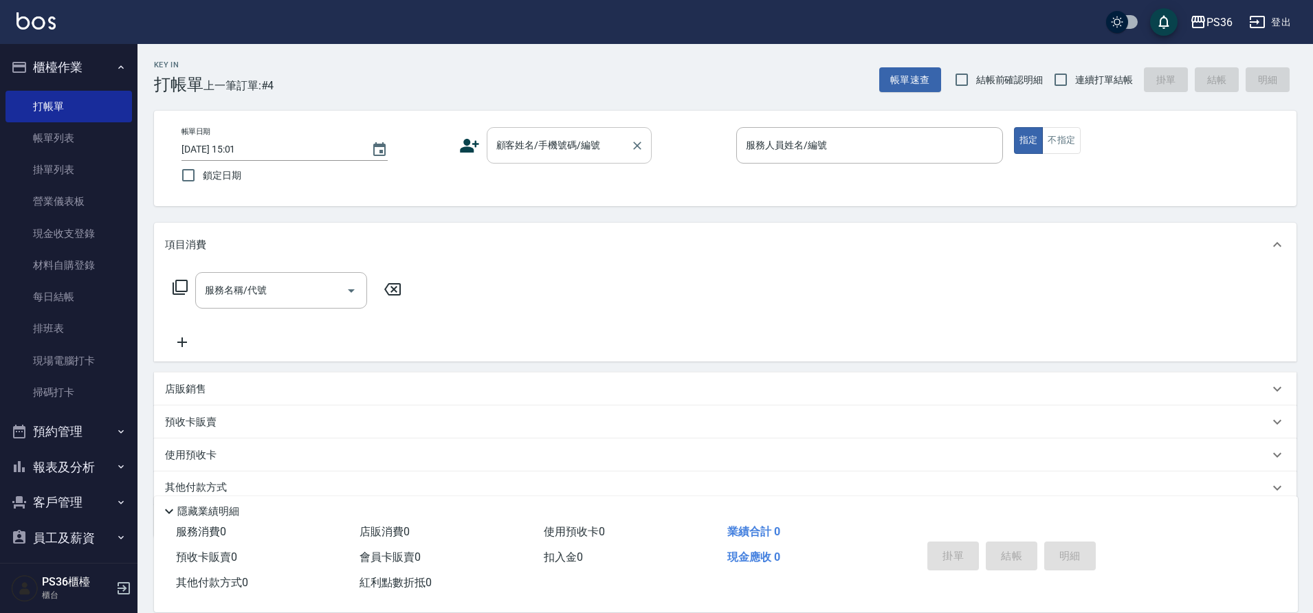
click at [572, 150] on input "顧客姓名/手機號碼/編號" at bounding box center [559, 145] width 132 height 24
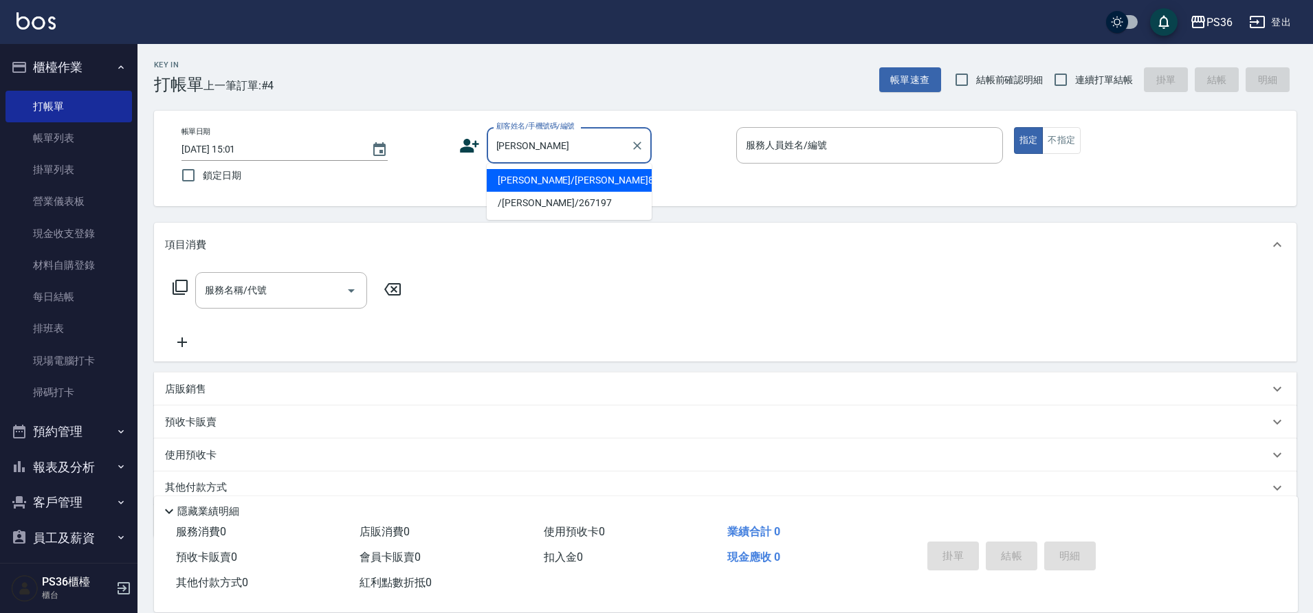
click at [558, 180] on li "[PERSON_NAME]/[PERSON_NAME]8495/8495" at bounding box center [569, 180] width 165 height 23
type input "[PERSON_NAME]/[PERSON_NAME]8495/8495"
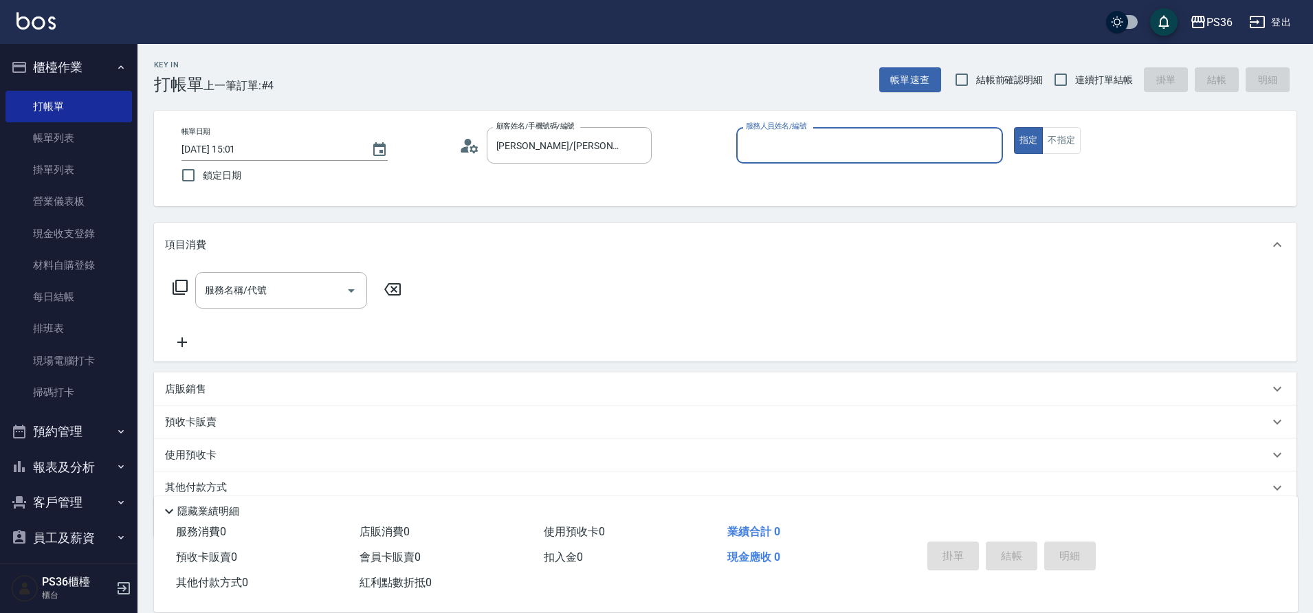
type input "Ruby-4"
click at [228, 297] on div "服務名稱/代號 服務名稱/代號" at bounding box center [281, 290] width 172 height 36
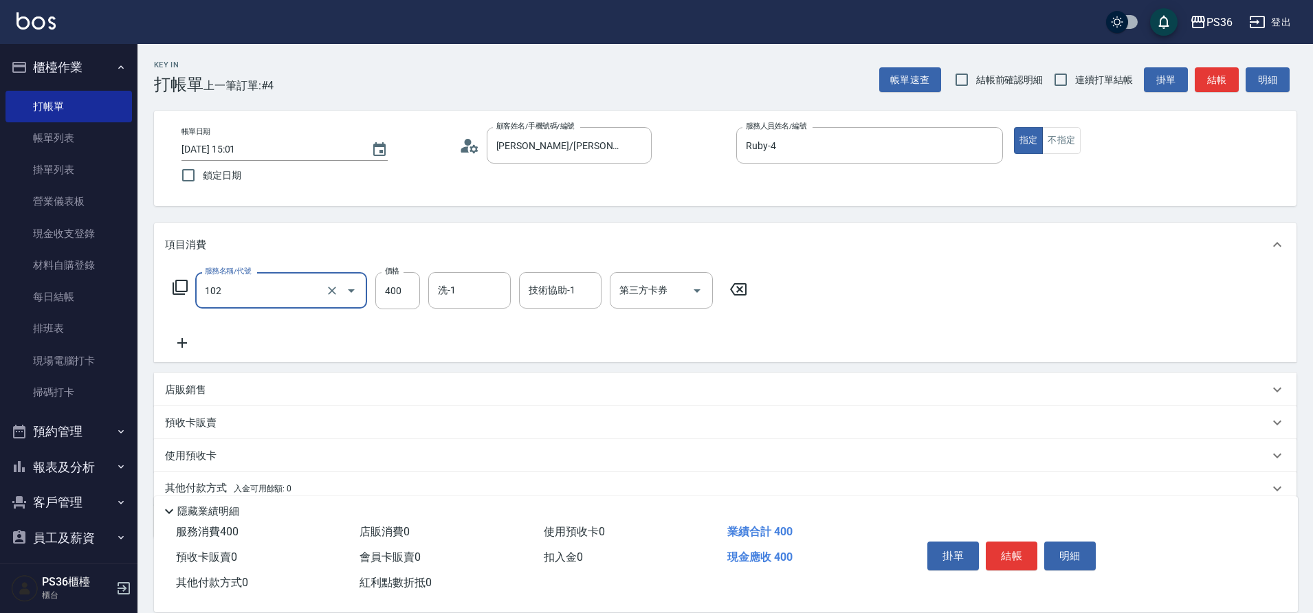
type input "精油洗髮(102)"
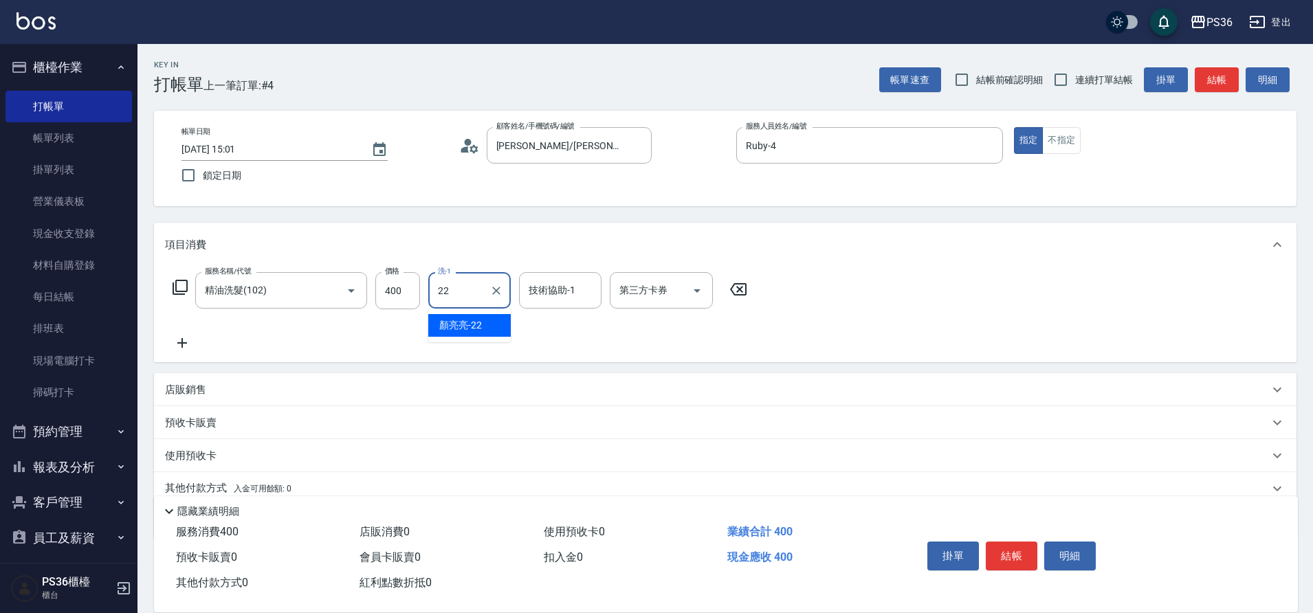
type input "[PERSON_NAME]-22"
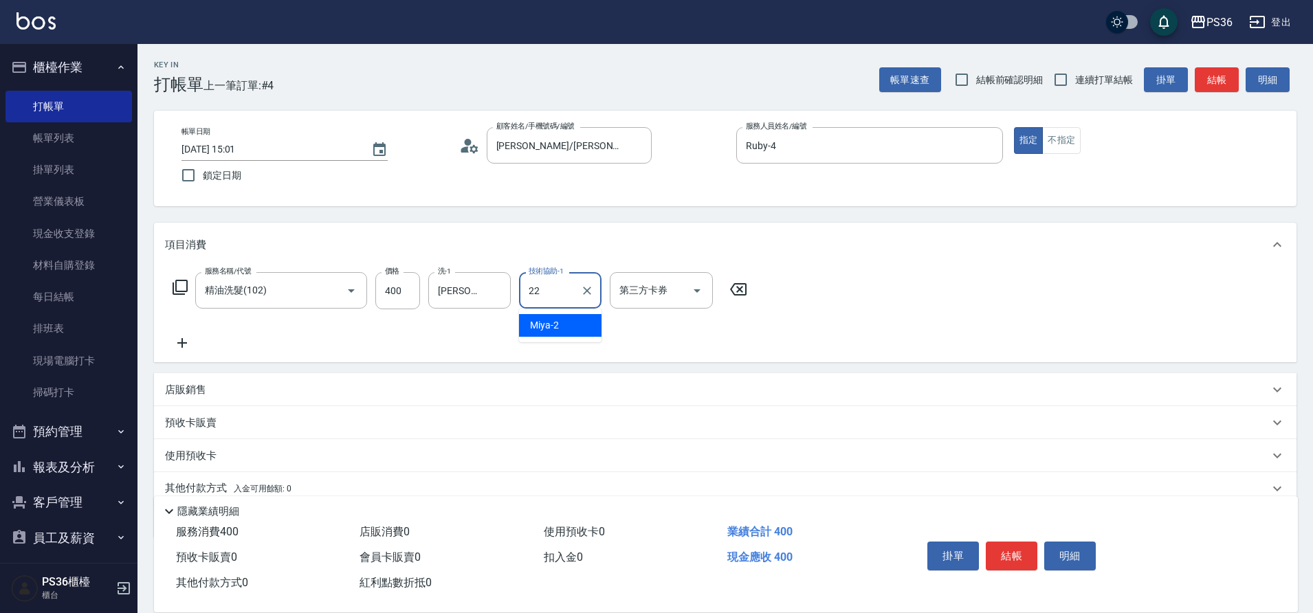
type input "[PERSON_NAME]-22"
click at [995, 555] on button "結帳" at bounding box center [1012, 556] width 52 height 29
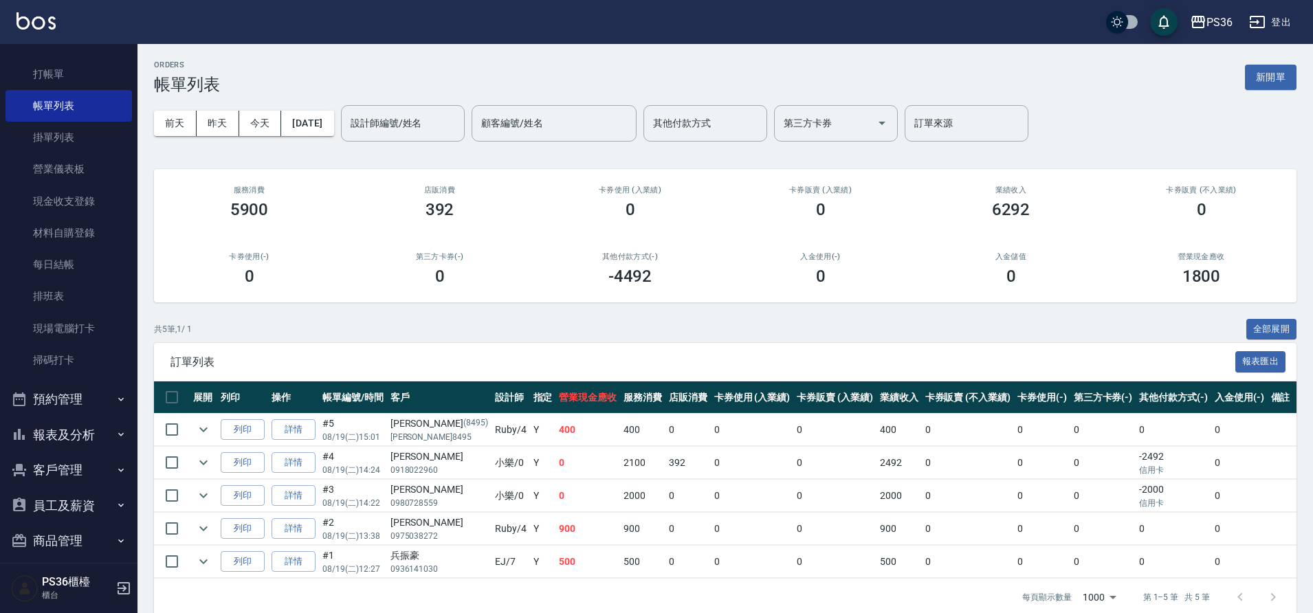
scroll to position [80, 0]
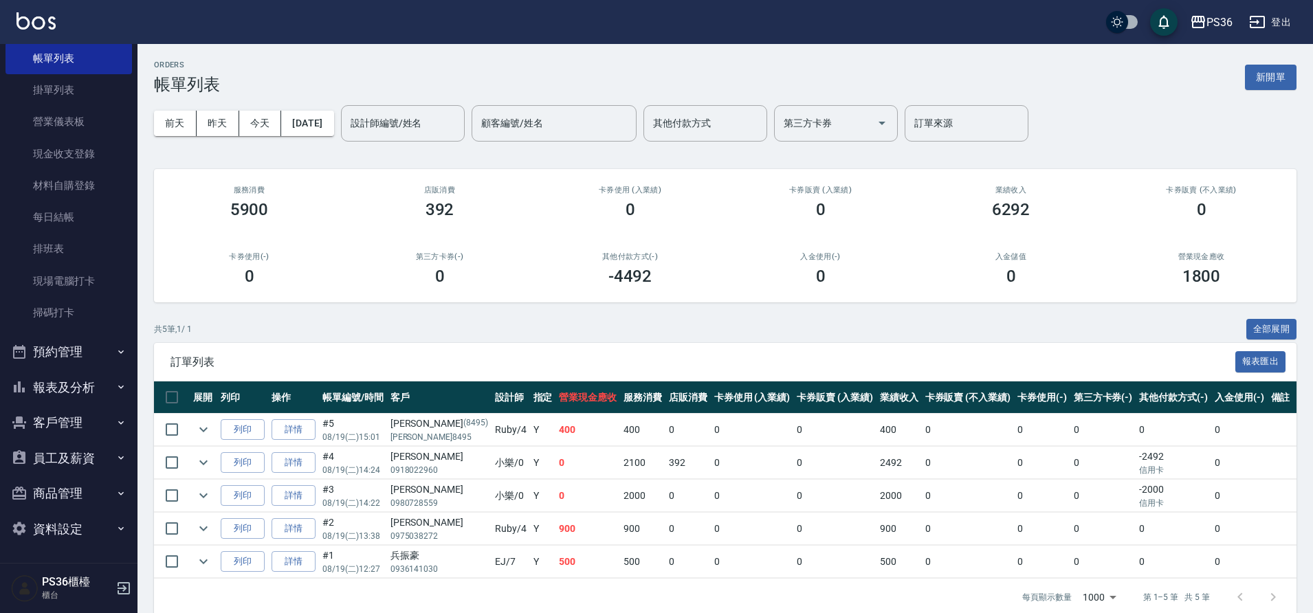
click at [63, 390] on button "報表及分析" at bounding box center [69, 388] width 127 height 36
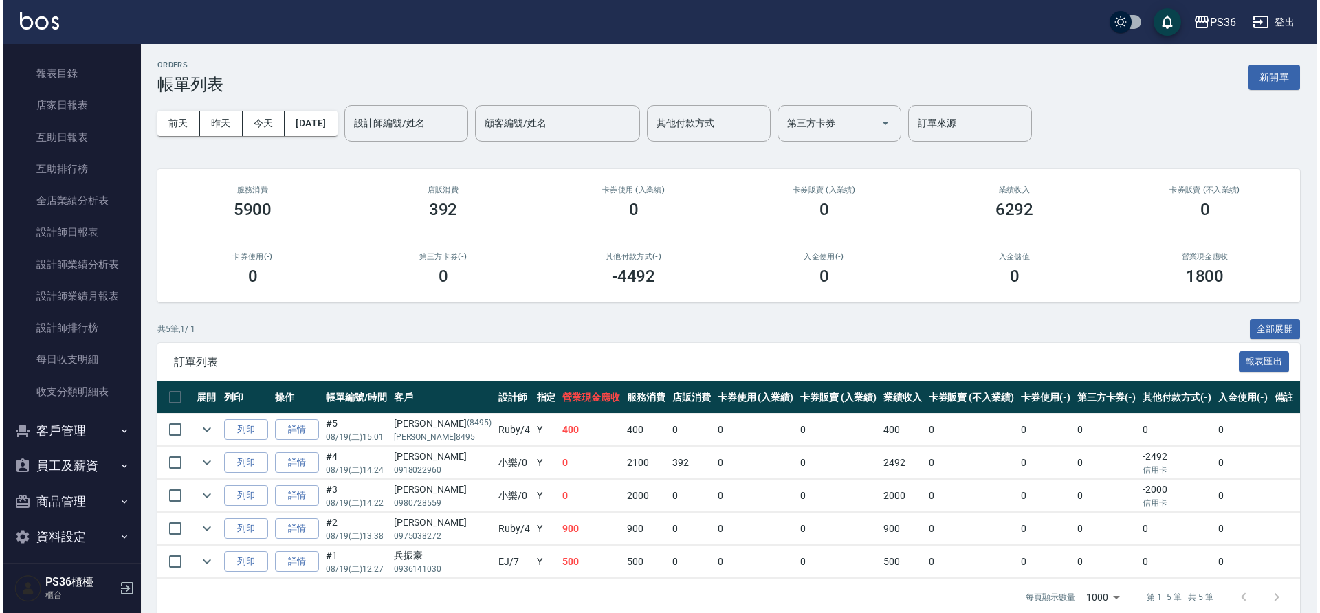
scroll to position [441, 0]
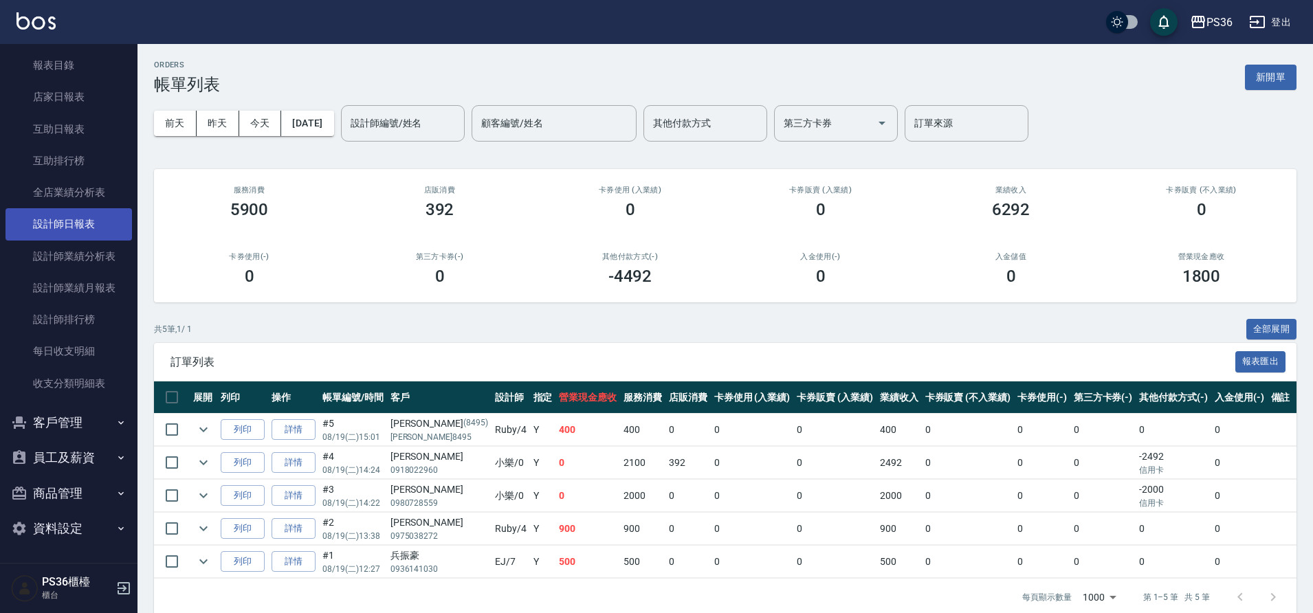
click at [88, 227] on link "設計師日報表" at bounding box center [69, 224] width 127 height 32
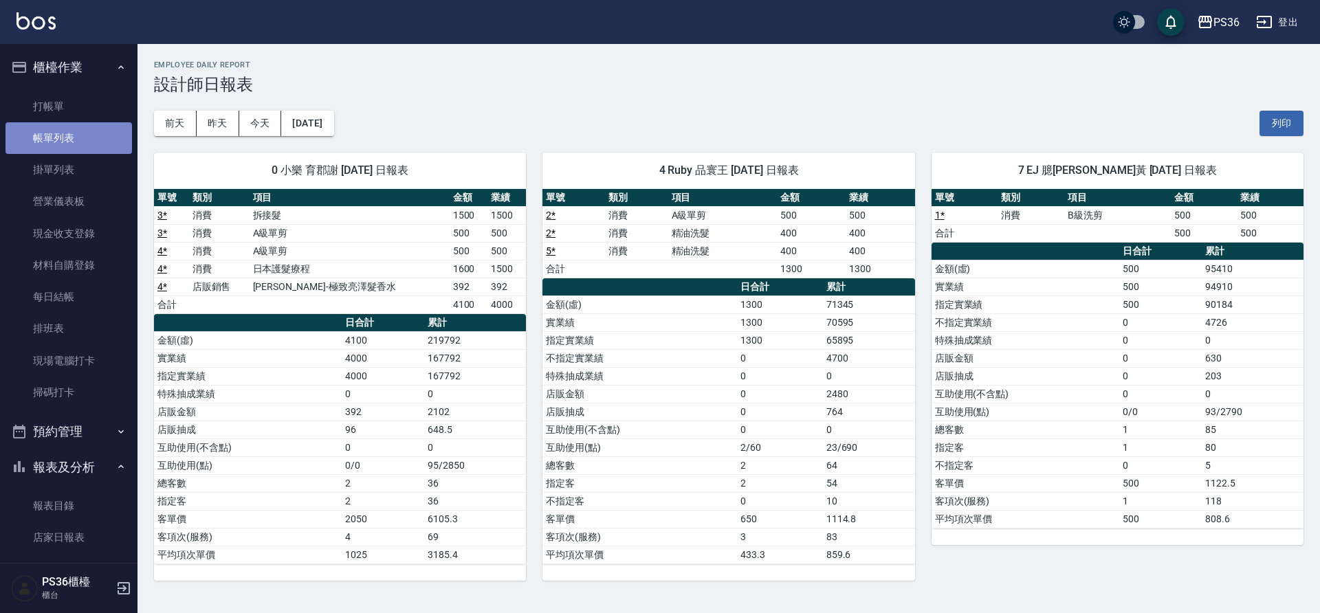
click at [85, 127] on link "帳單列表" at bounding box center [69, 138] width 127 height 32
click at [85, 116] on link "打帳單" at bounding box center [69, 107] width 127 height 32
click at [83, 111] on link "打帳單" at bounding box center [69, 107] width 127 height 32
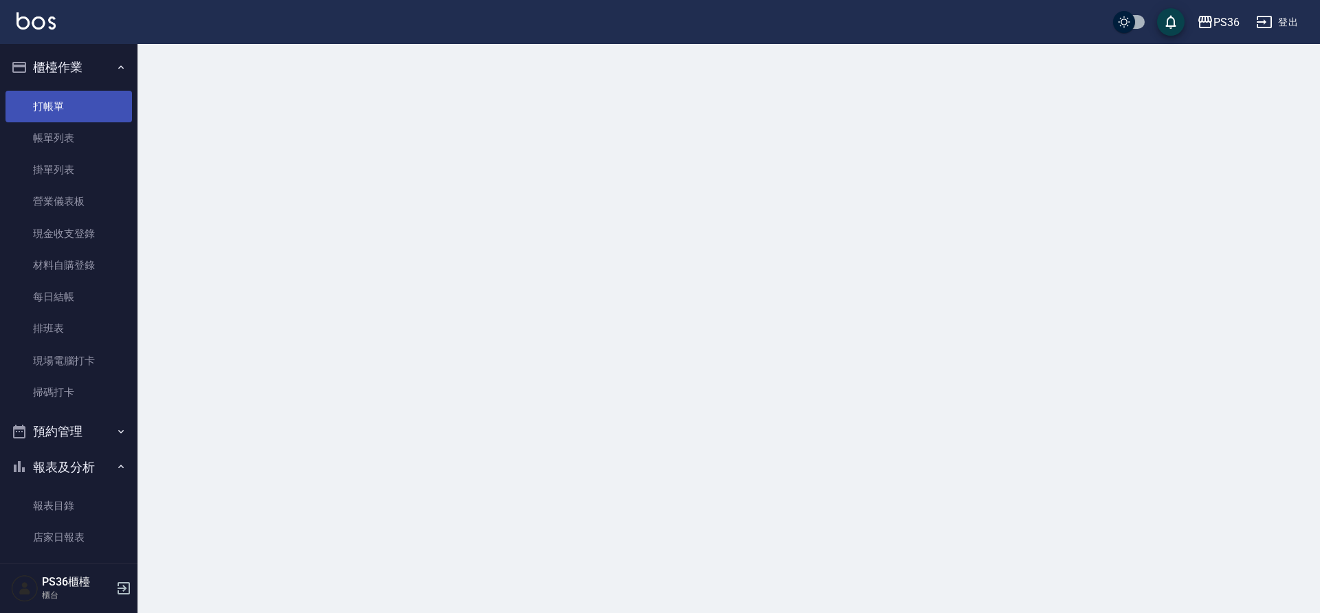
click at [83, 111] on link "打帳單" at bounding box center [69, 107] width 127 height 32
